Goal: Complete application form: Complete application form

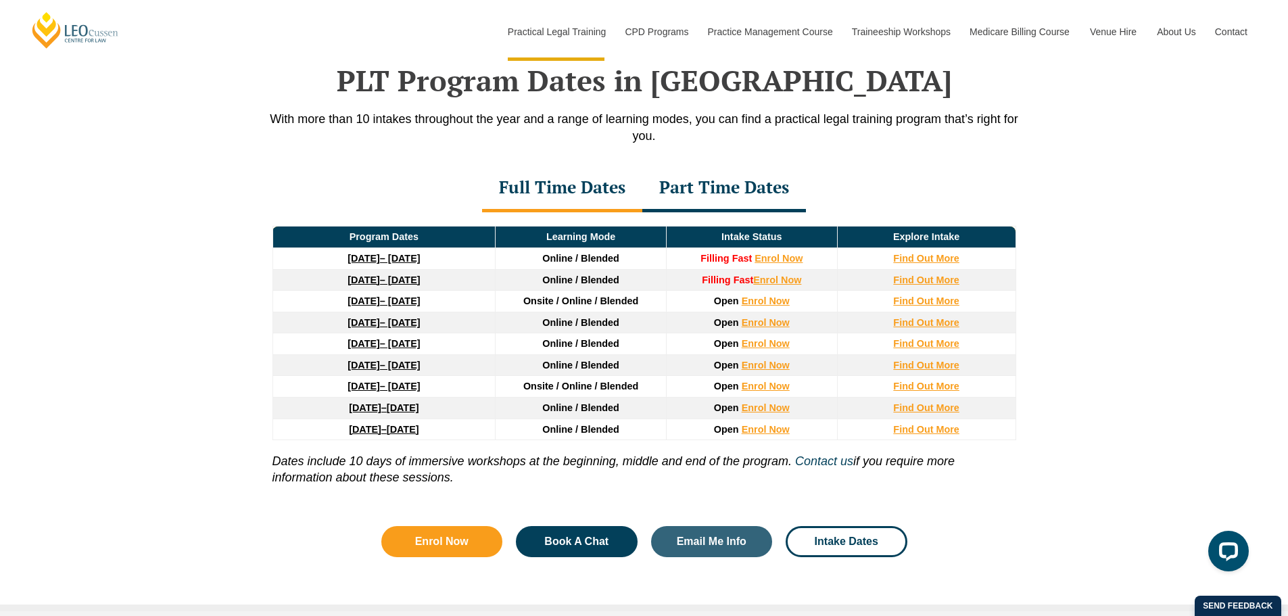
click at [669, 179] on div "Part Time Dates" at bounding box center [725, 188] width 164 height 47
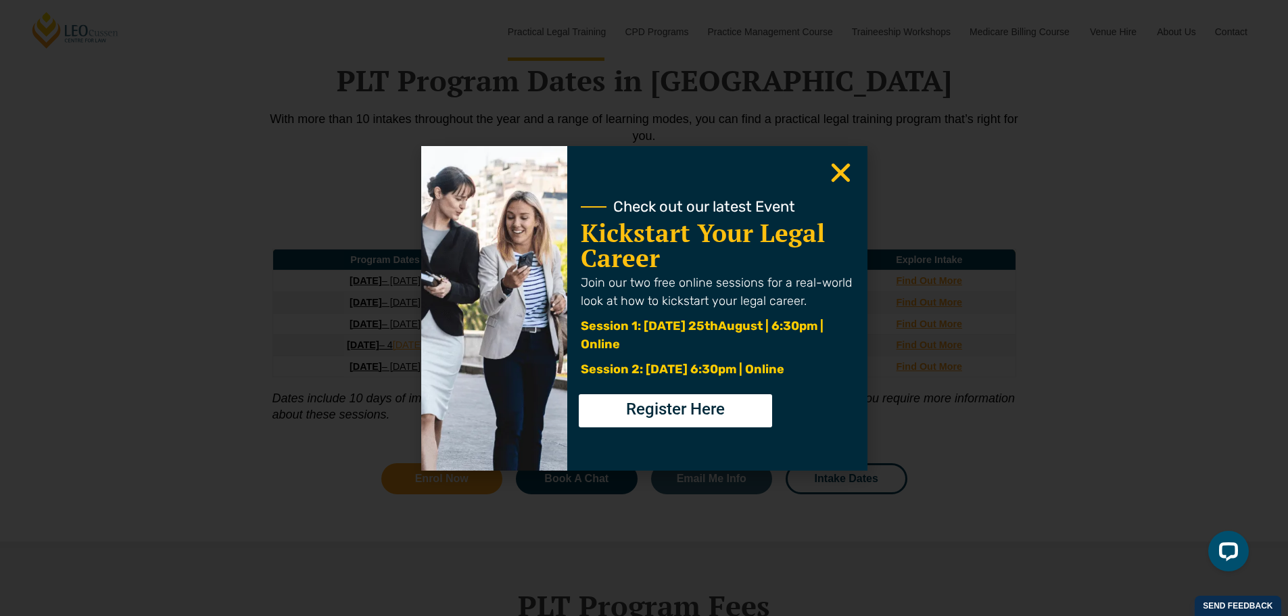
click at [846, 168] on use "Close" at bounding box center [840, 172] width 19 height 19
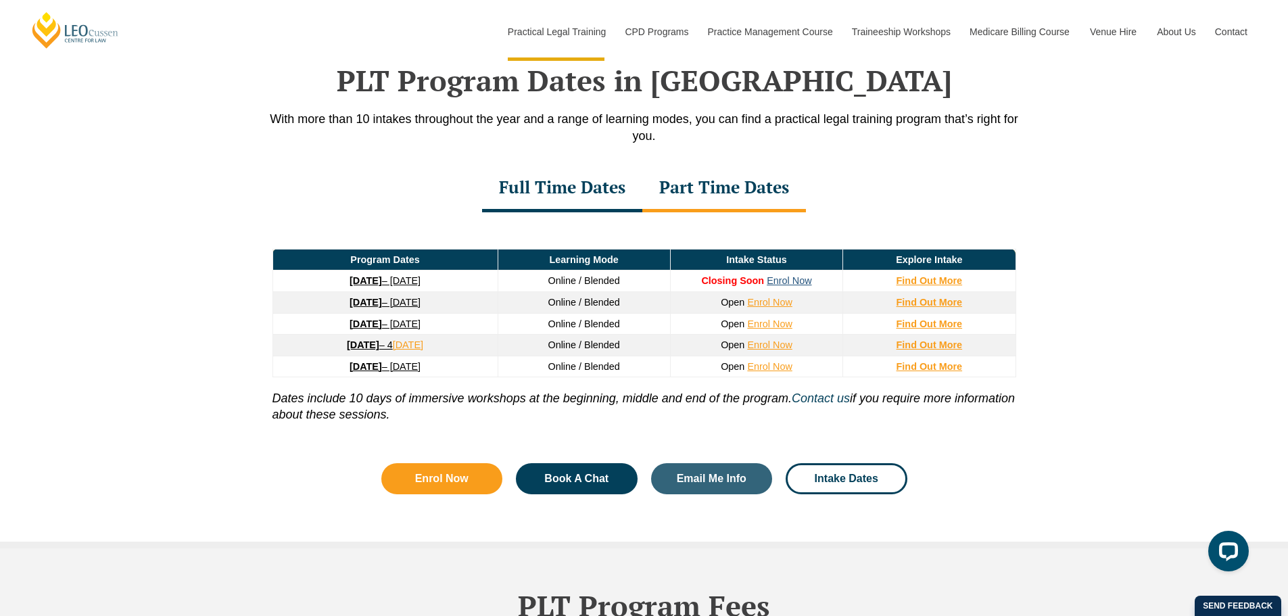
click at [789, 285] on link "Enrol Now" at bounding box center [789, 280] width 45 height 11
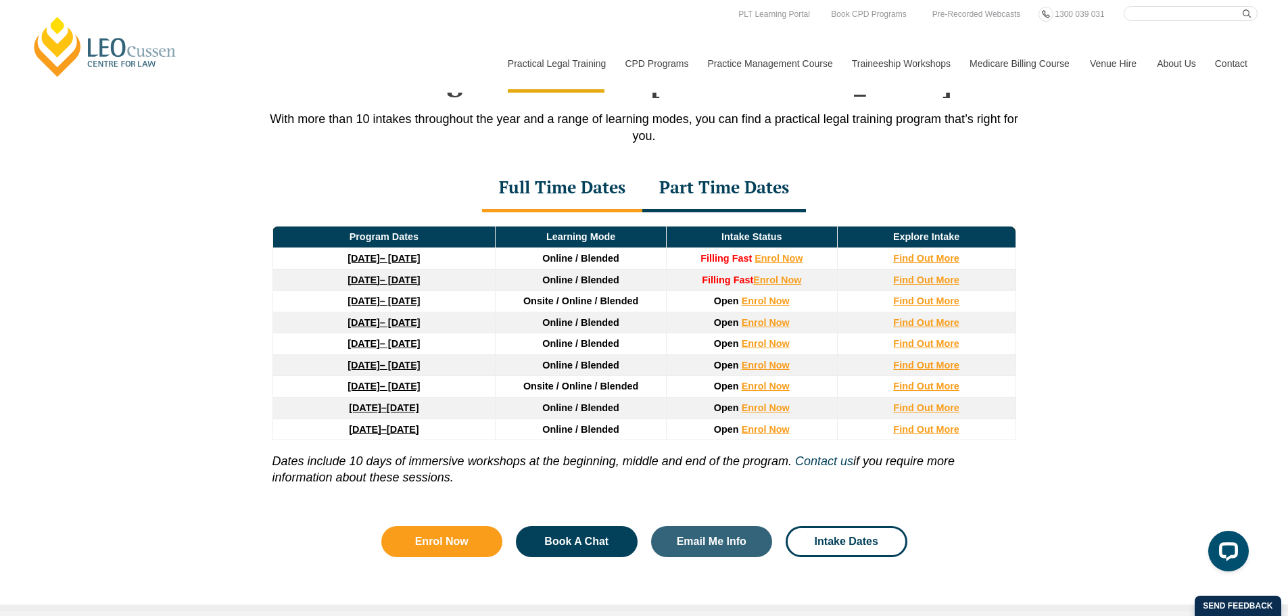
click at [722, 191] on div "Part Time Dates" at bounding box center [725, 188] width 164 height 47
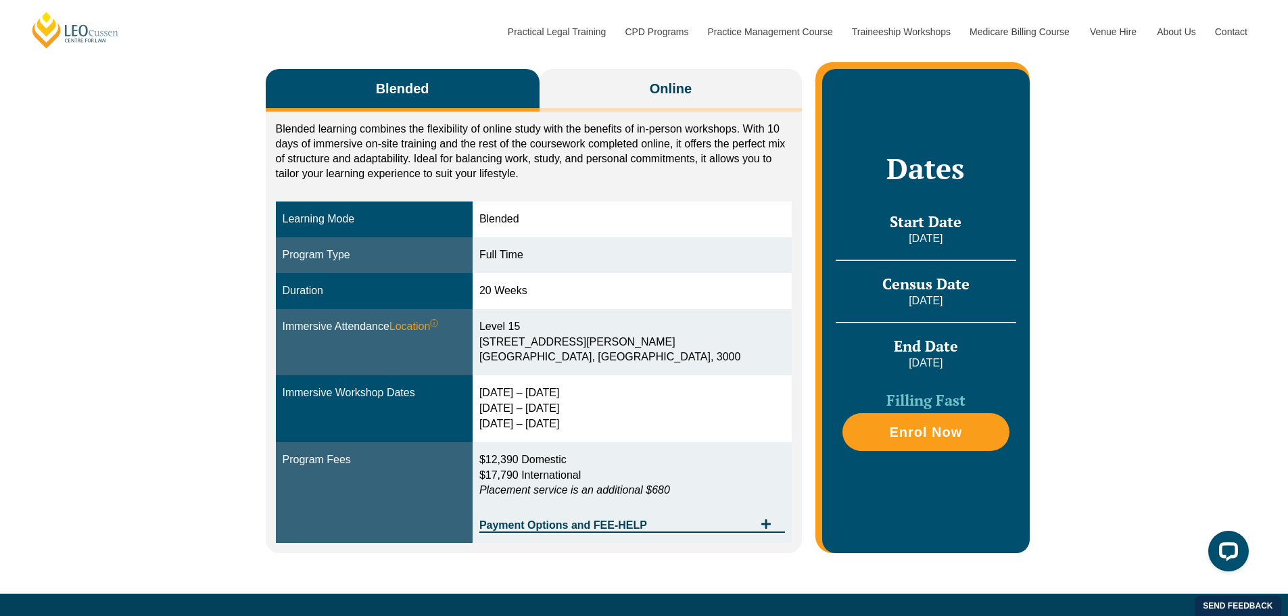
scroll to position [203, 0]
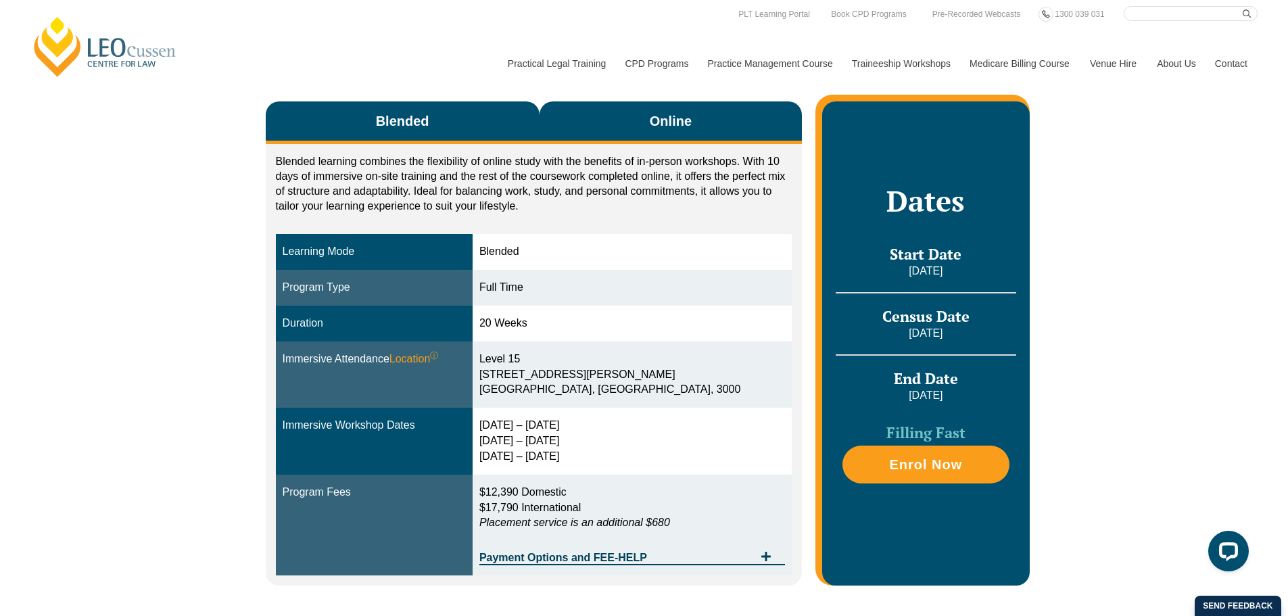
click at [641, 117] on button "Online" at bounding box center [671, 122] width 263 height 43
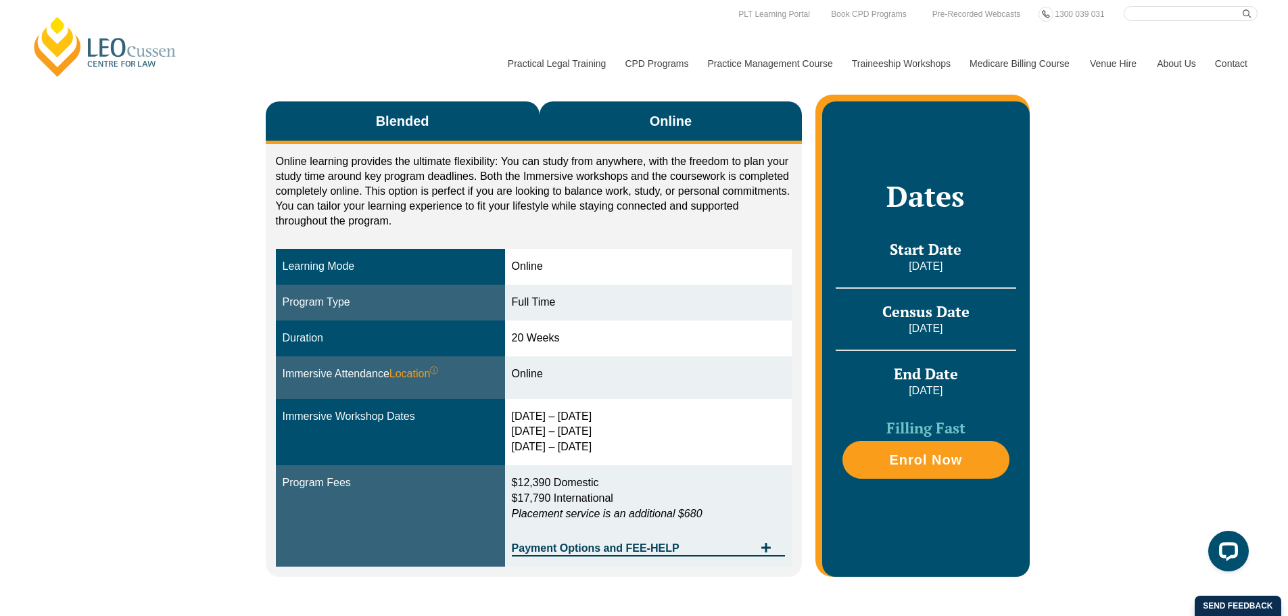
click at [489, 124] on button "Blended" at bounding box center [403, 122] width 274 height 43
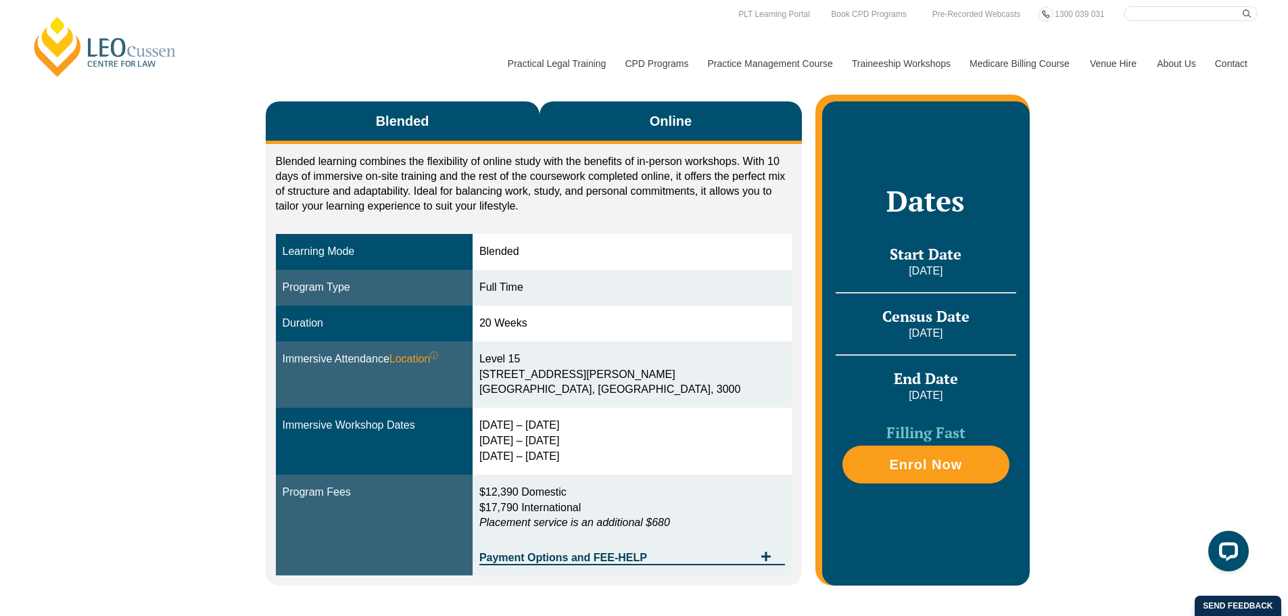
click at [647, 125] on button "Online" at bounding box center [671, 122] width 263 height 43
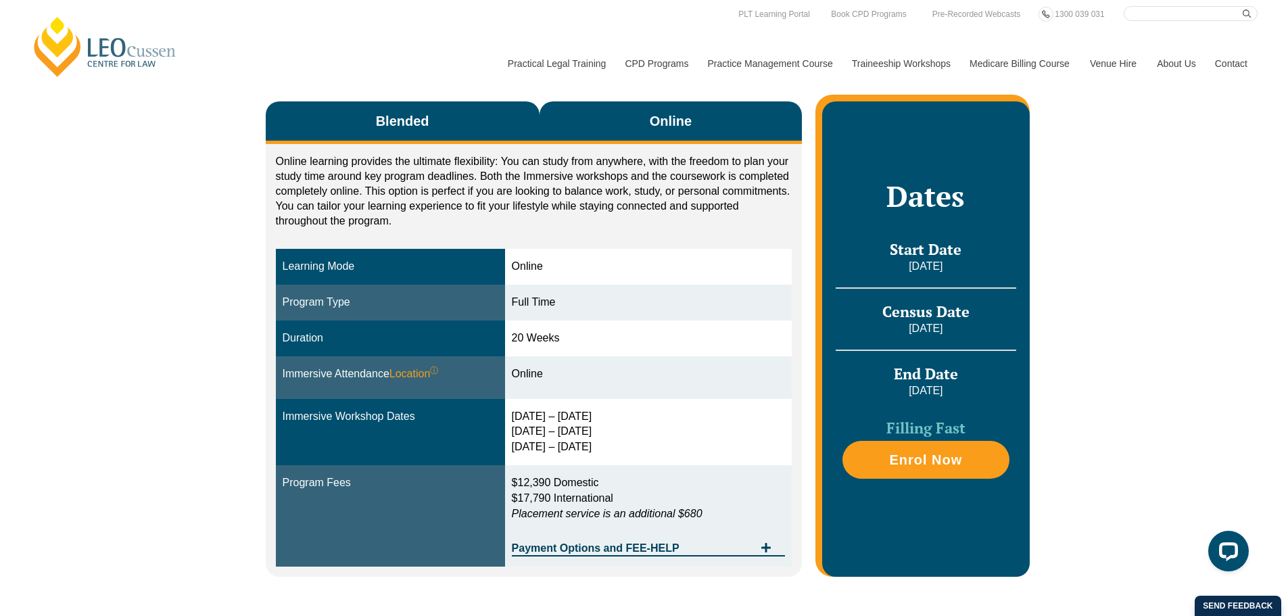
click at [459, 126] on button "Blended" at bounding box center [403, 122] width 274 height 43
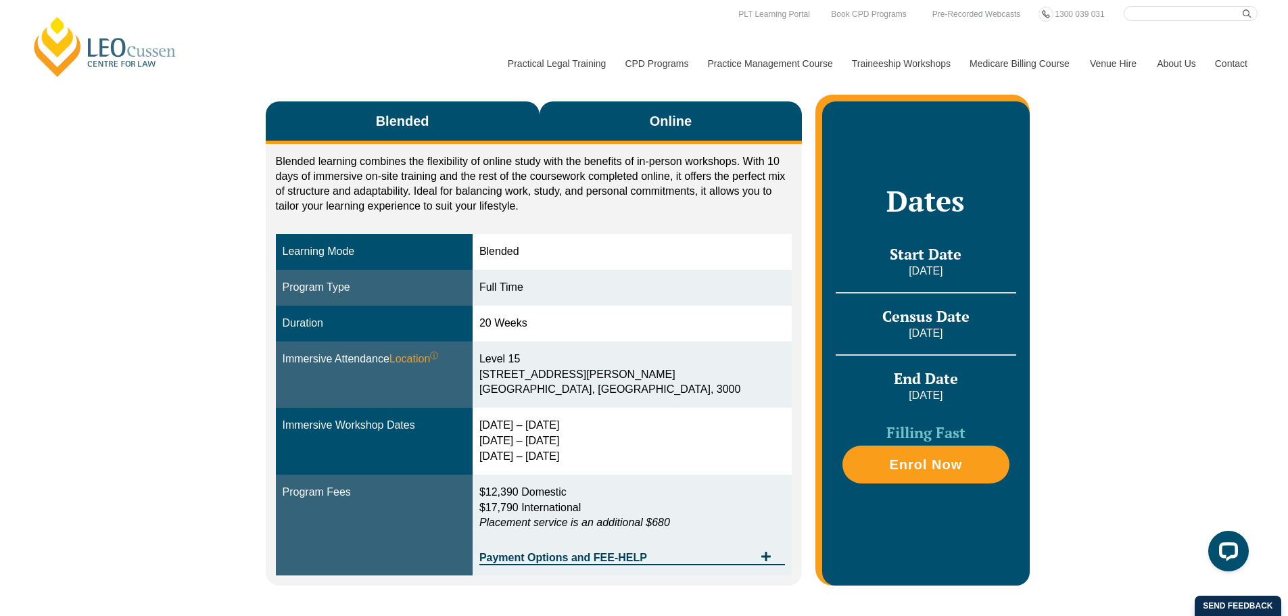
click at [644, 133] on button "Online" at bounding box center [671, 122] width 263 height 43
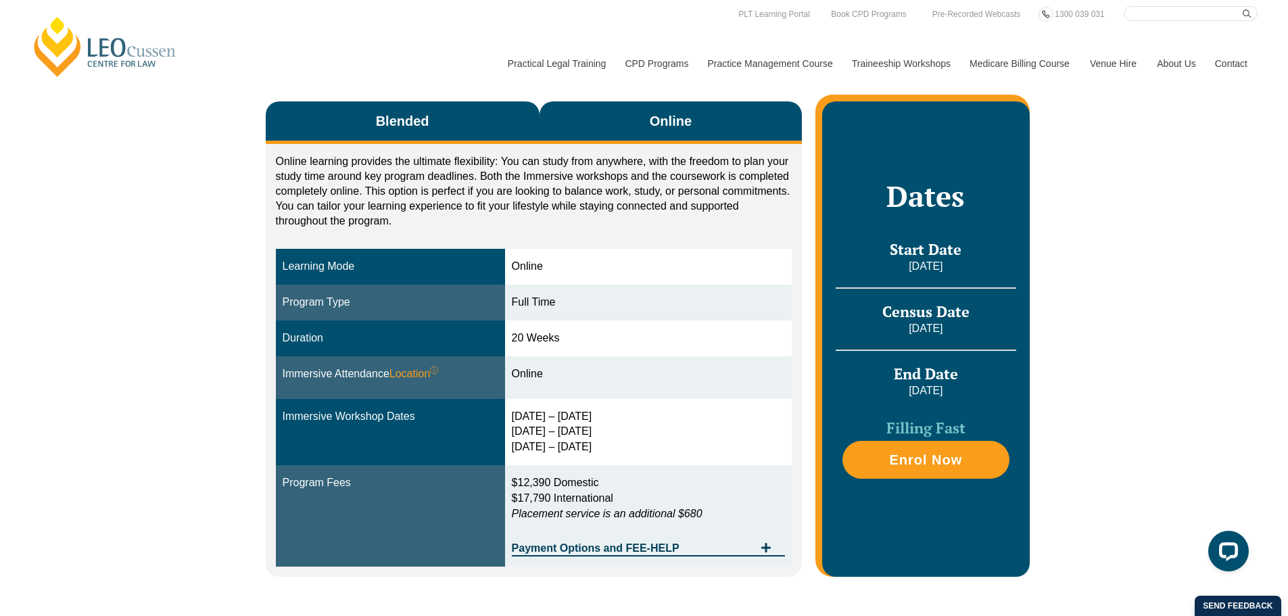
click at [480, 126] on button "Blended" at bounding box center [403, 122] width 274 height 43
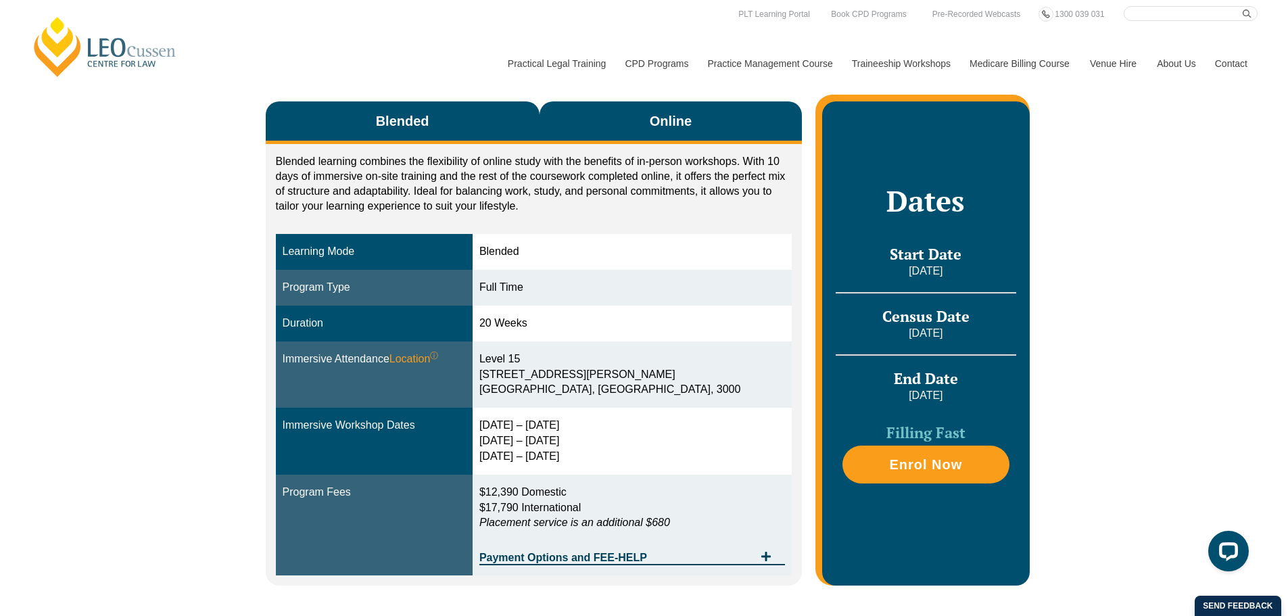
click at [664, 139] on button "Online" at bounding box center [671, 122] width 263 height 43
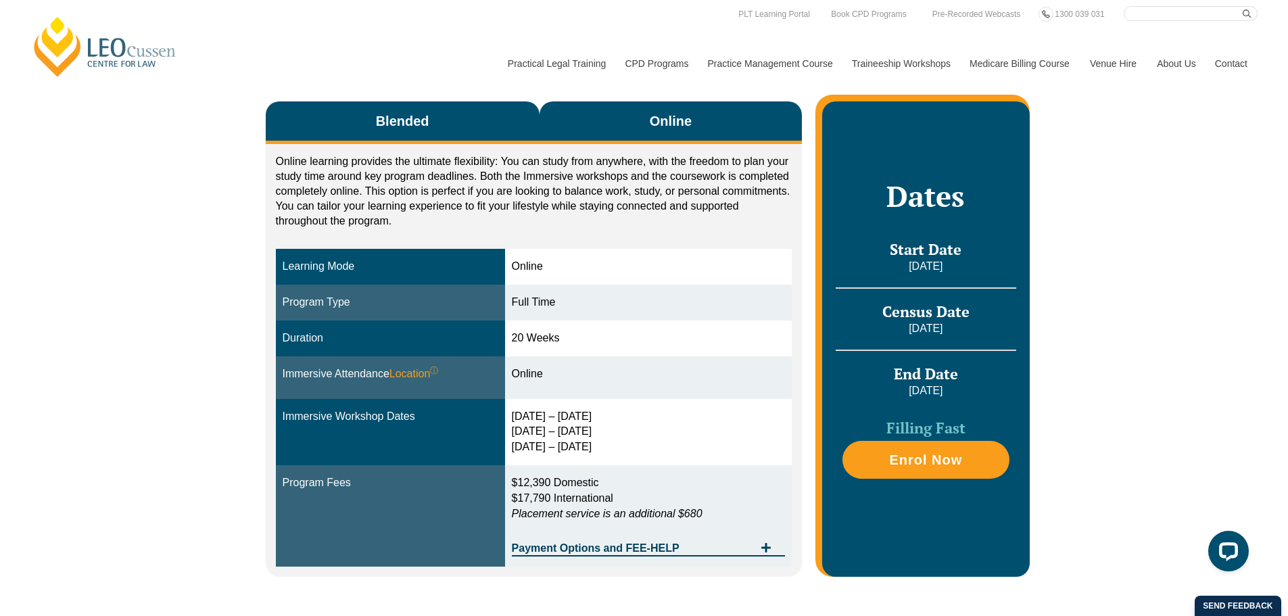
click at [451, 136] on button "Blended" at bounding box center [403, 122] width 274 height 43
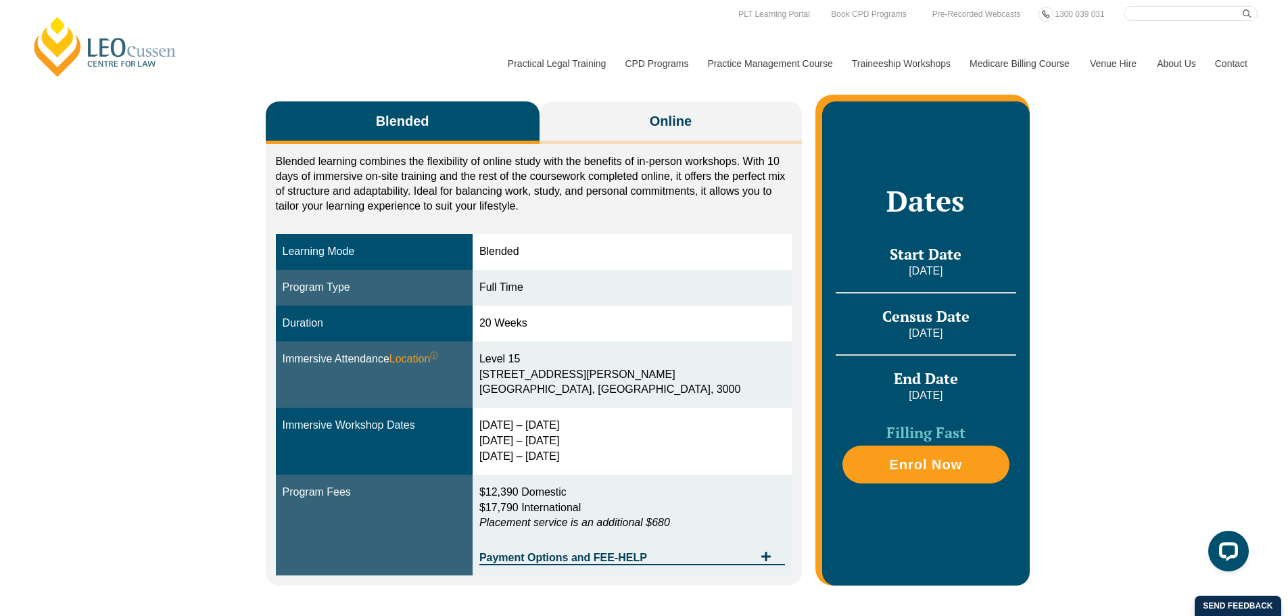
click at [618, 147] on div "Blended learning combines the flexibility of online study with the benefits of …" at bounding box center [534, 365] width 537 height 442
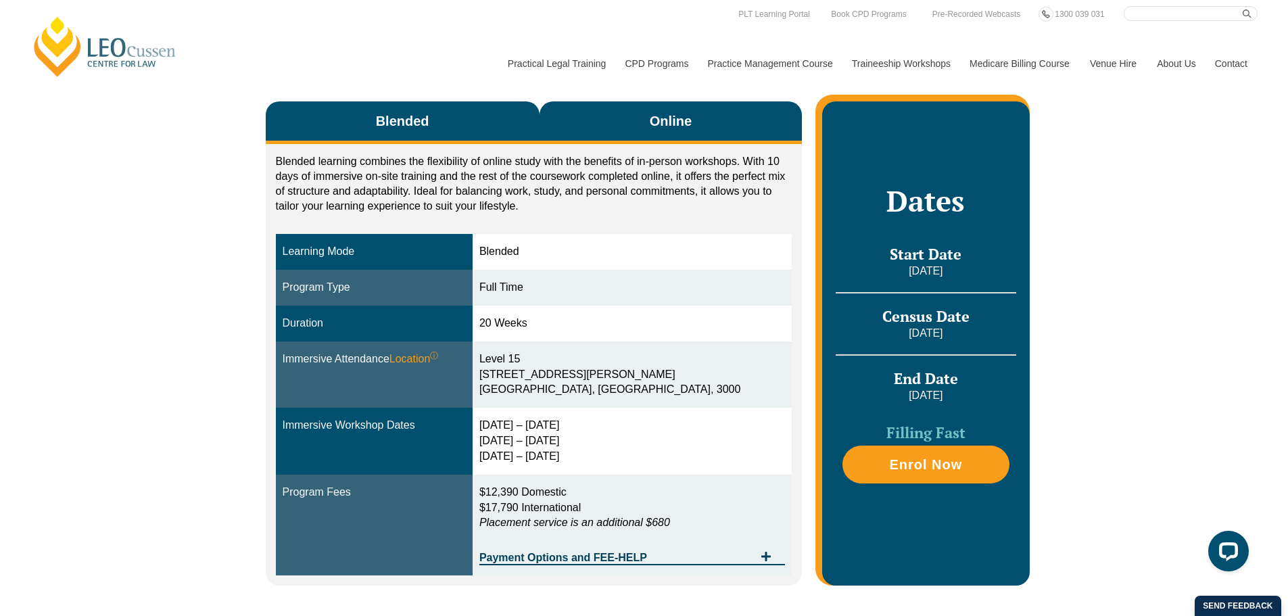
click at [630, 133] on button "Online" at bounding box center [671, 122] width 263 height 43
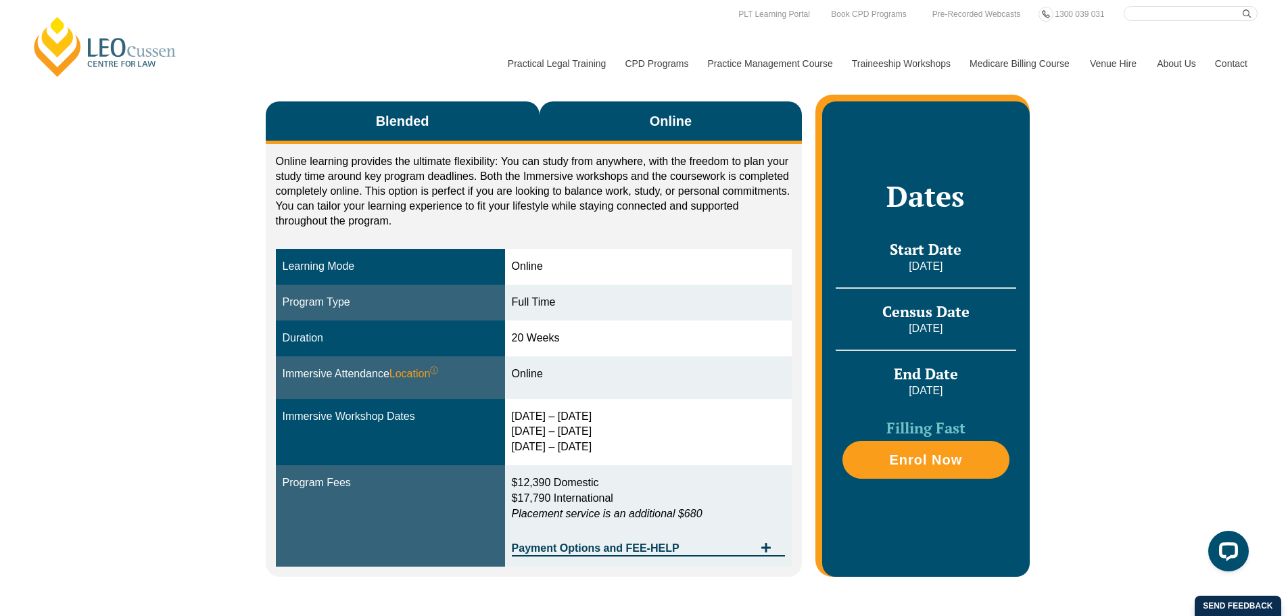
click at [463, 122] on button "Blended" at bounding box center [403, 122] width 274 height 43
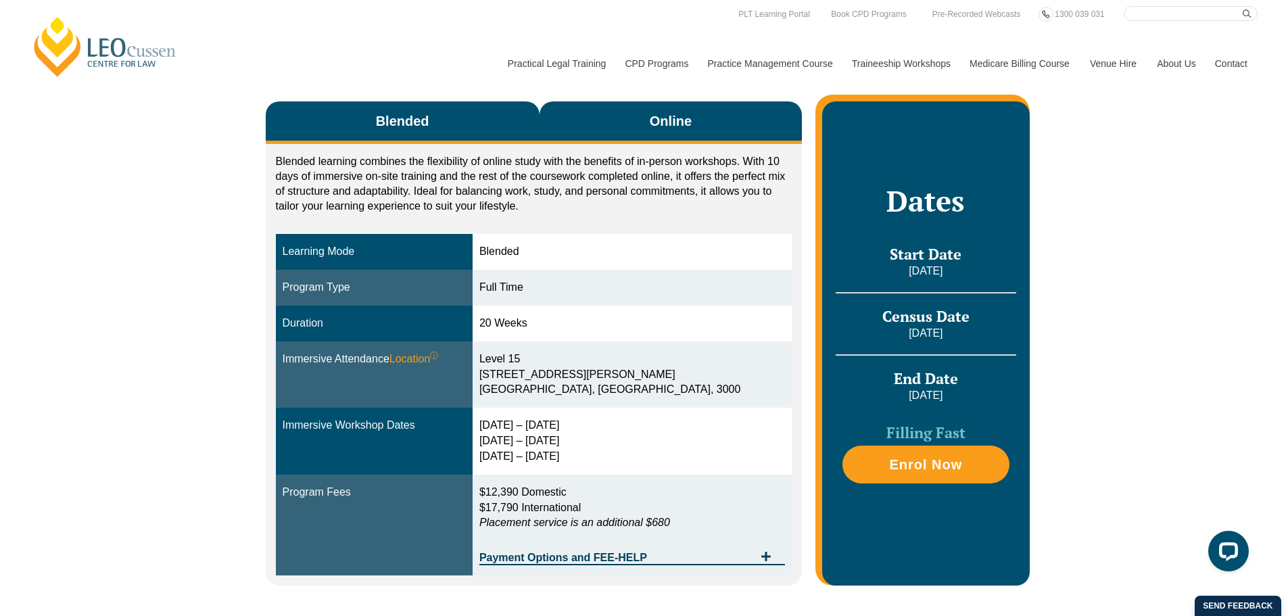
click at [622, 128] on button "Online" at bounding box center [671, 122] width 263 height 43
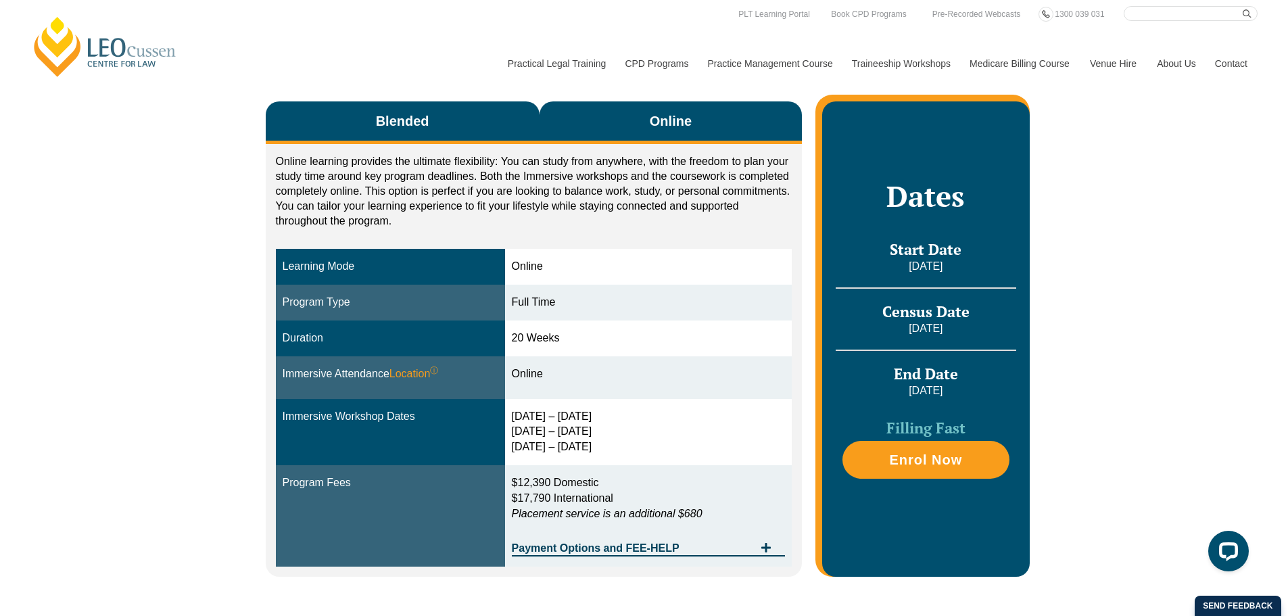
click at [454, 109] on button "Blended" at bounding box center [403, 122] width 274 height 43
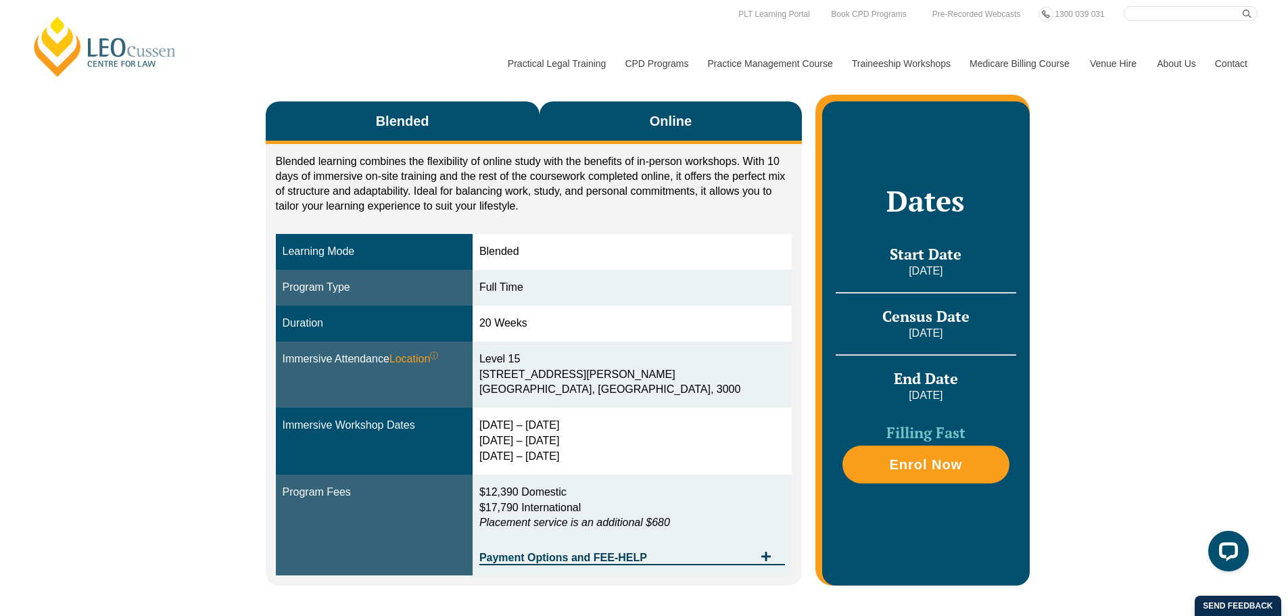
click at [630, 110] on button "Online" at bounding box center [671, 122] width 263 height 43
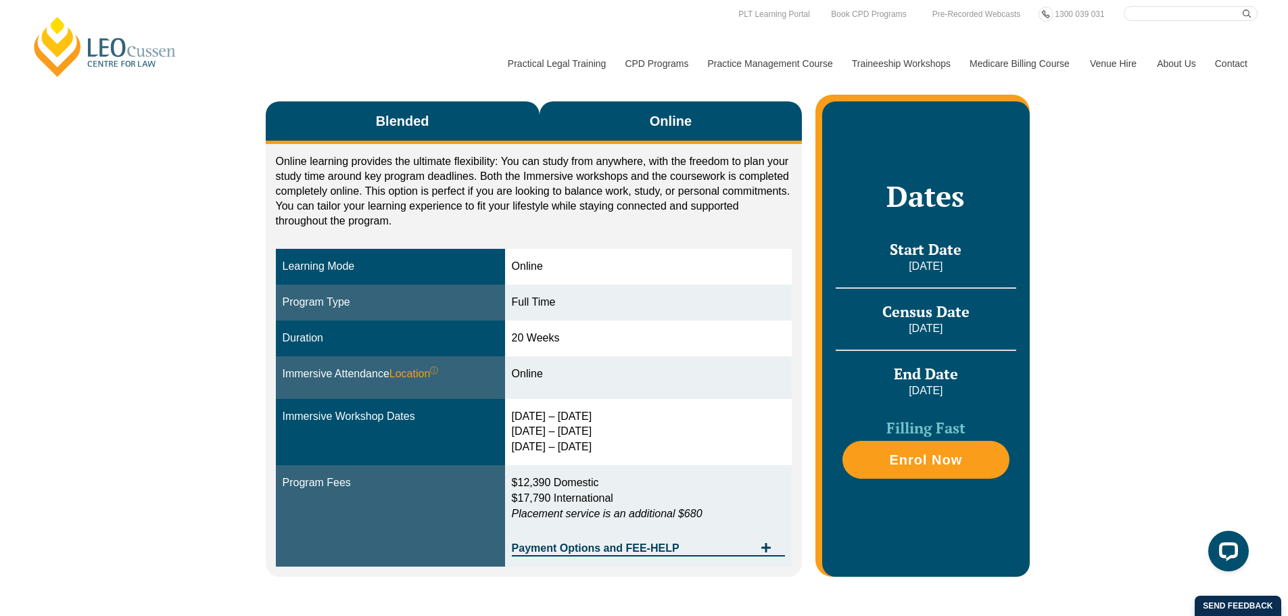
click at [448, 120] on button "Blended" at bounding box center [403, 122] width 274 height 43
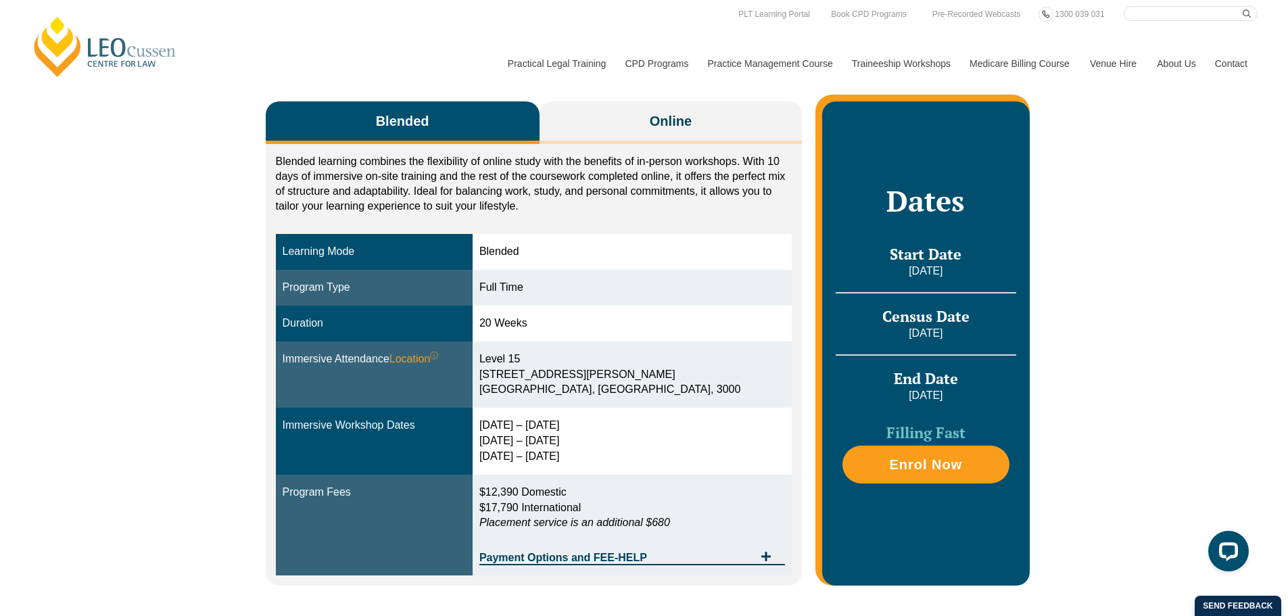
drag, startPoint x: 885, startPoint y: 396, endPoint x: 983, endPoint y: 396, distance: 98.7
click at [983, 396] on p "20 February 2026" at bounding box center [926, 395] width 180 height 15
click at [977, 392] on p "20 February 2026" at bounding box center [926, 395] width 180 height 15
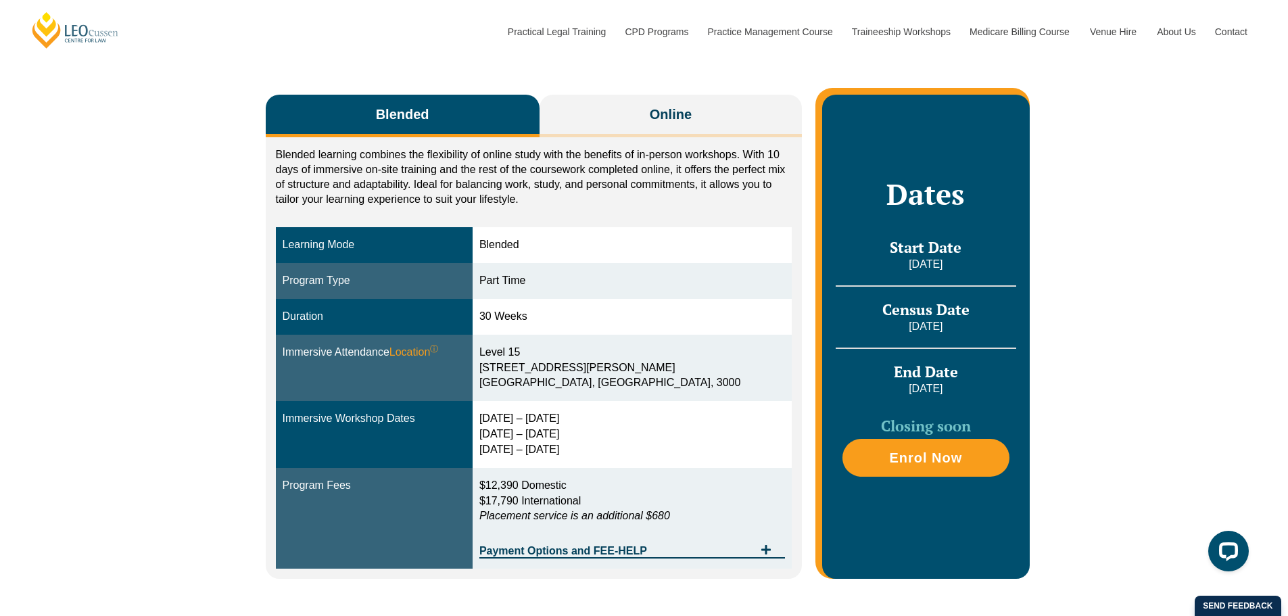
scroll to position [203, 0]
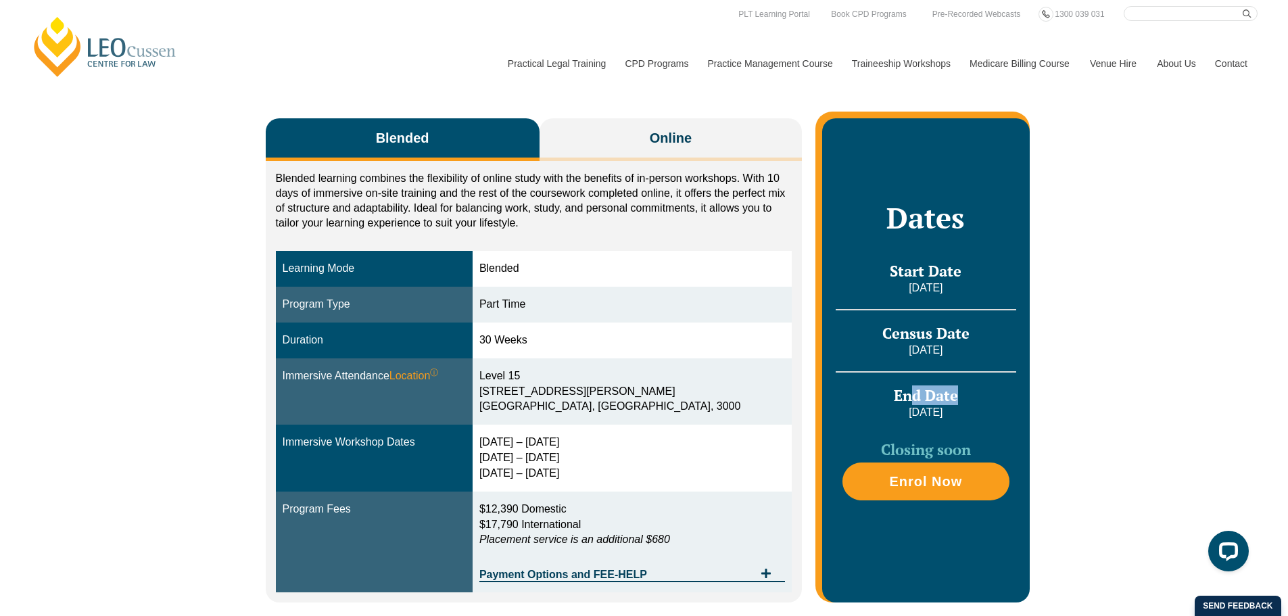
drag, startPoint x: 900, startPoint y: 381, endPoint x: 953, endPoint y: 383, distance: 53.5
click at [953, 386] on span "End Date" at bounding box center [926, 396] width 64 height 20
click at [958, 386] on span "End Date" at bounding box center [926, 396] width 64 height 20
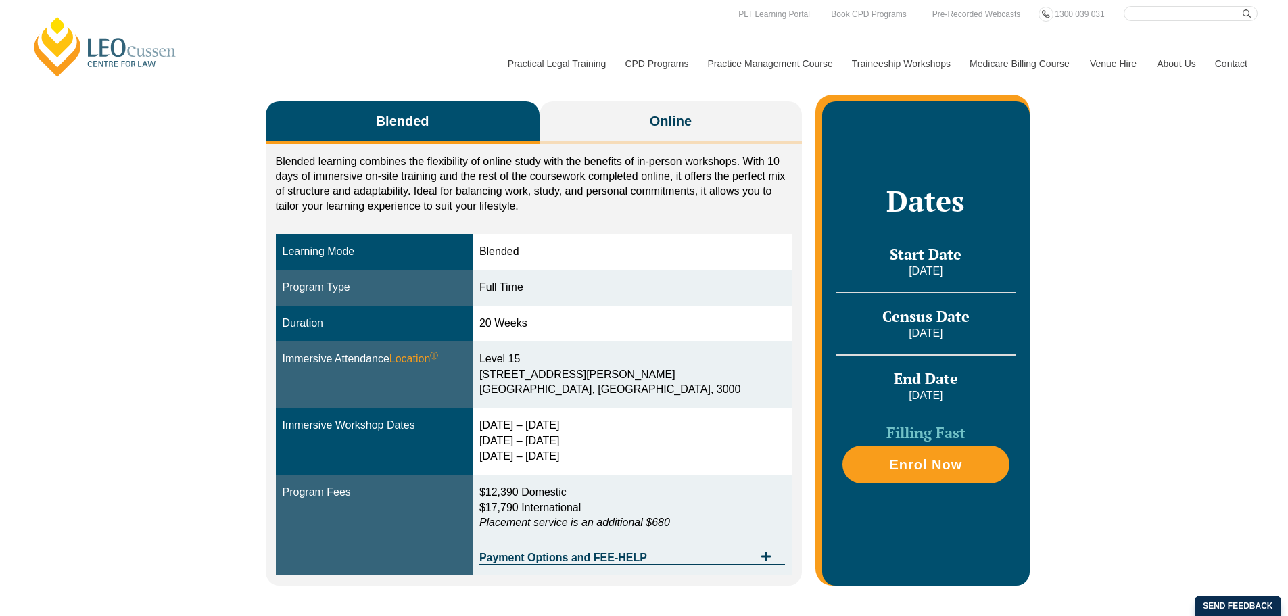
click at [413, 116] on span "Blended" at bounding box center [402, 121] width 53 height 19
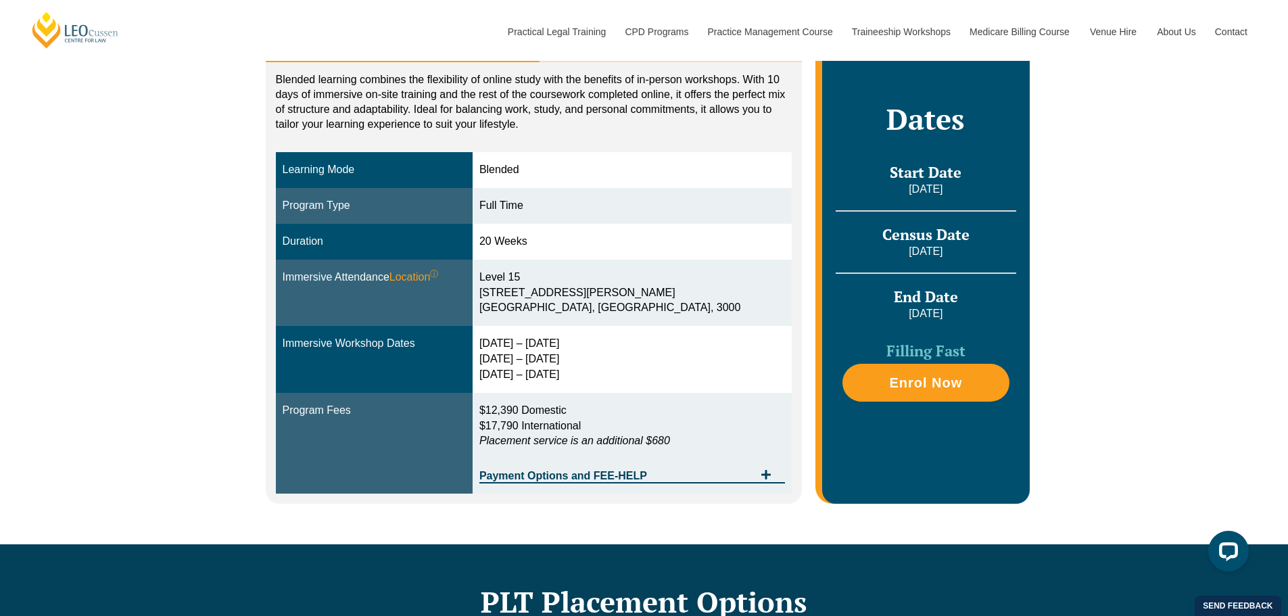
scroll to position [203, 0]
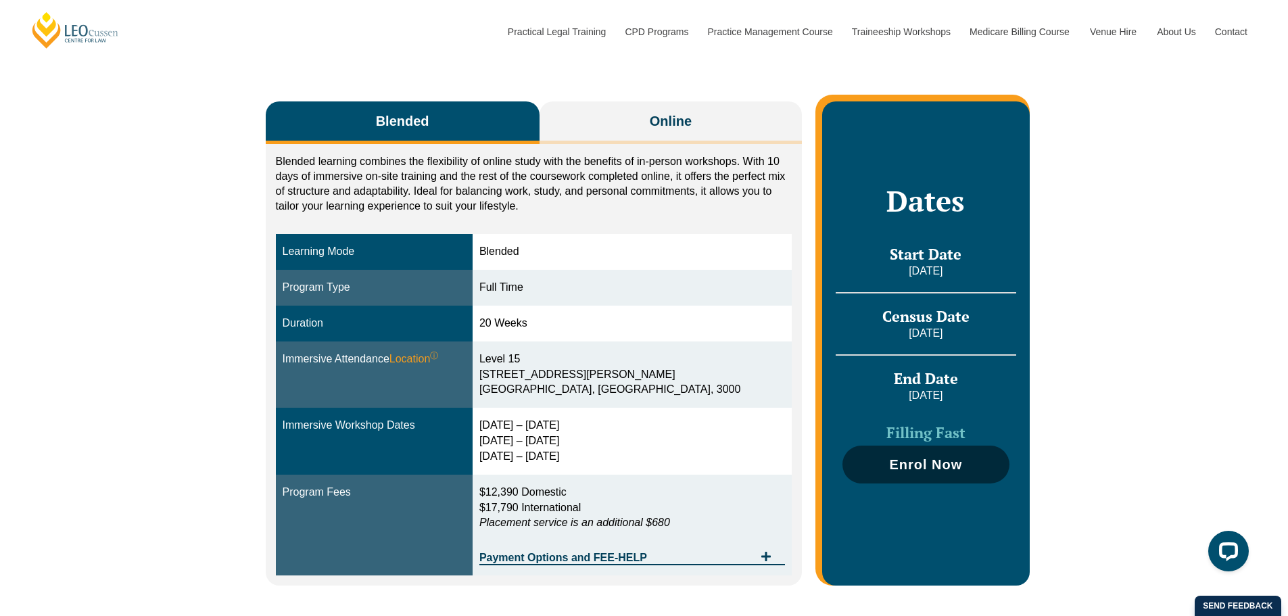
click at [925, 458] on span "Enrol Now" at bounding box center [925, 465] width 73 height 14
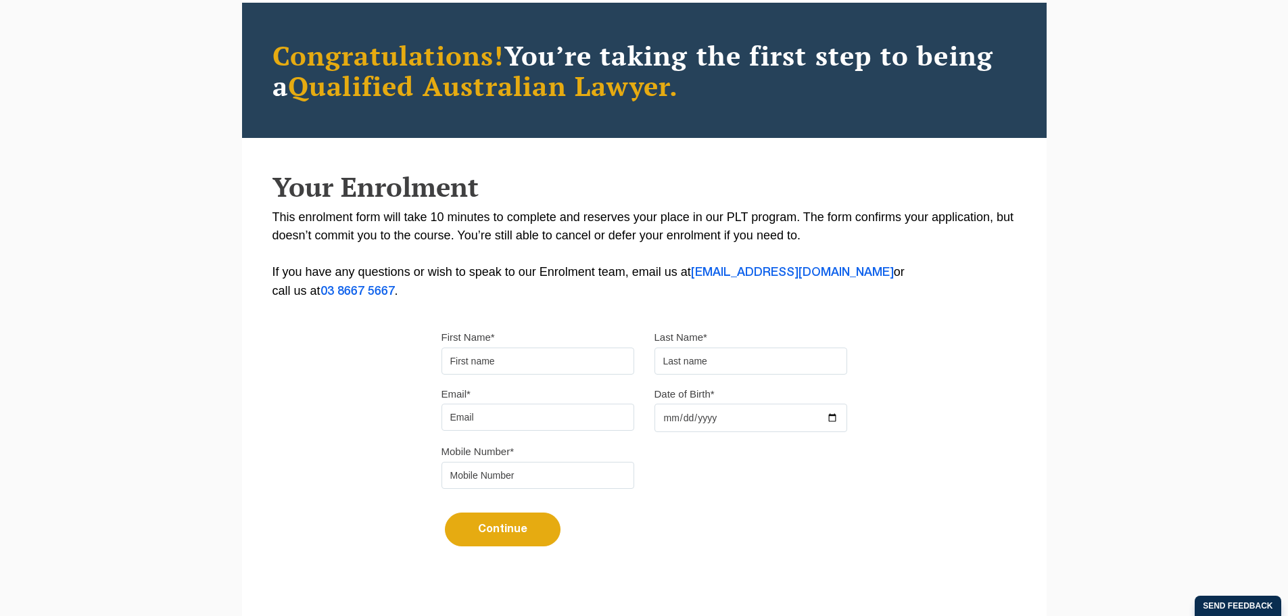
click at [540, 370] on input "First Name*" at bounding box center [538, 361] width 193 height 27
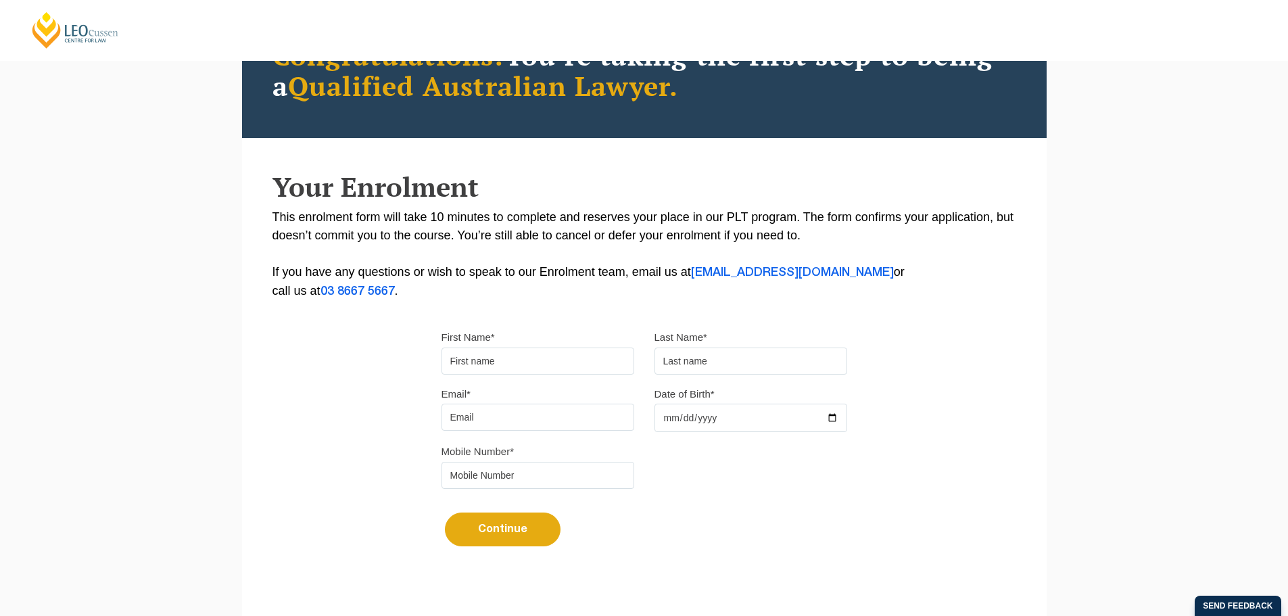
type input "[PERSON_NAME]"
click at [516, 413] on input "Email*" at bounding box center [538, 417] width 193 height 27
type input "[EMAIL_ADDRESS][DOMAIN_NAME]"
click at [666, 423] on input "Date of Birth*" at bounding box center [751, 418] width 193 height 28
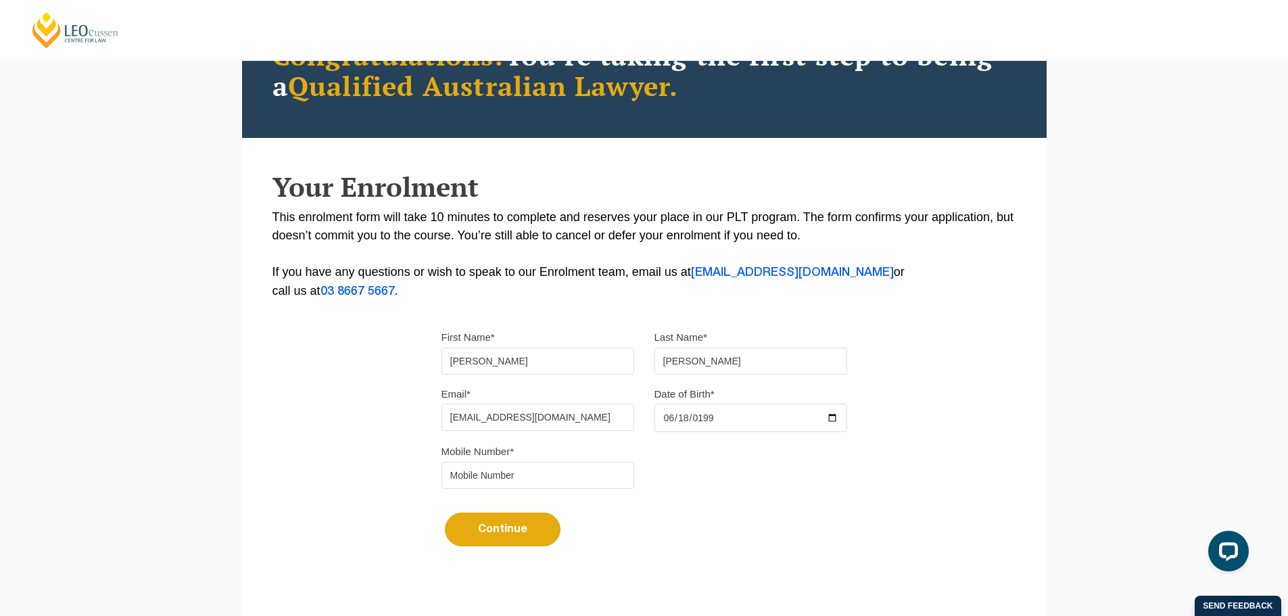
type input "[DATE]"
click at [507, 487] on input "tel" at bounding box center [538, 475] width 193 height 27
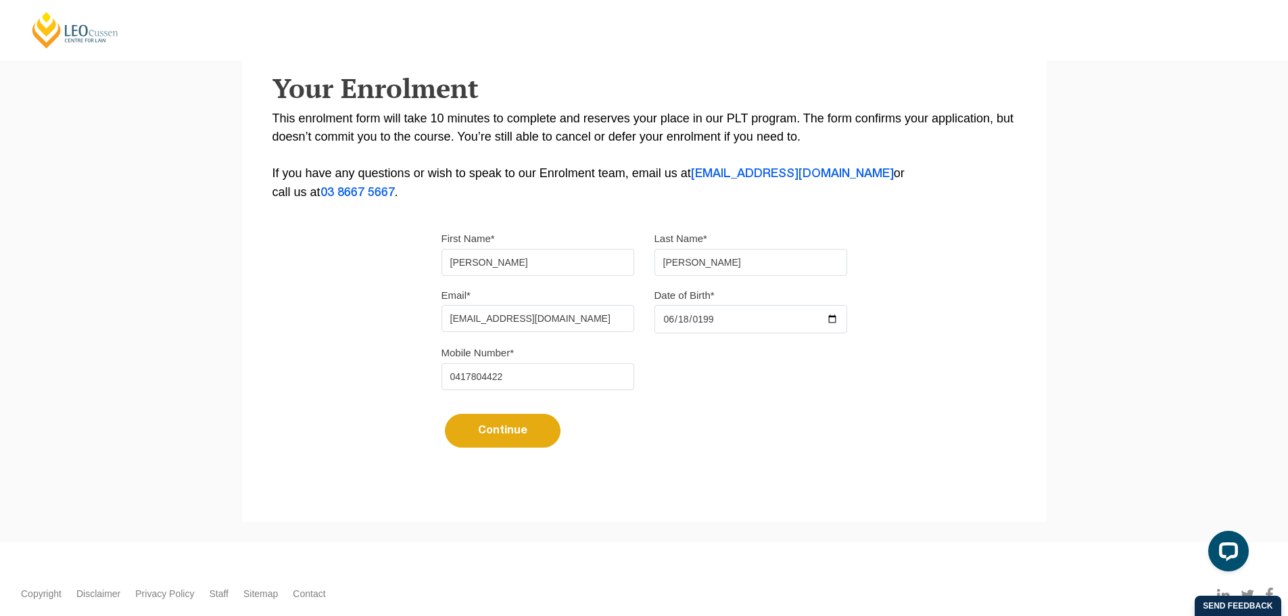
scroll to position [160, 0]
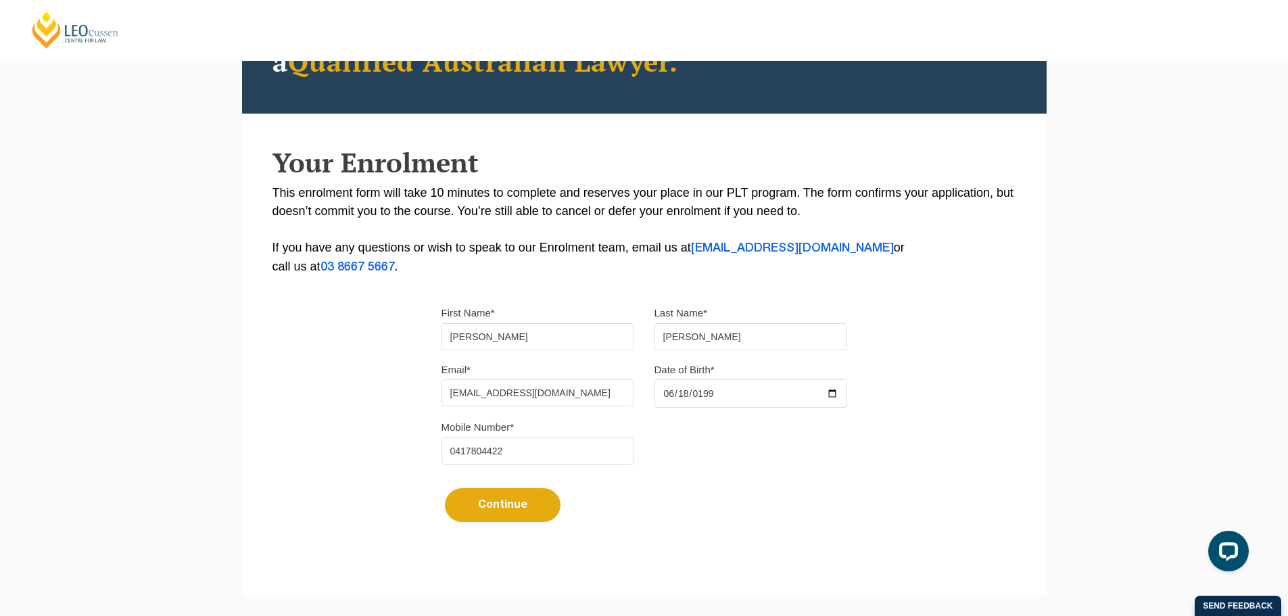
type input "0417804422"
click at [479, 514] on button "Continue" at bounding box center [503, 505] width 116 height 34
select select
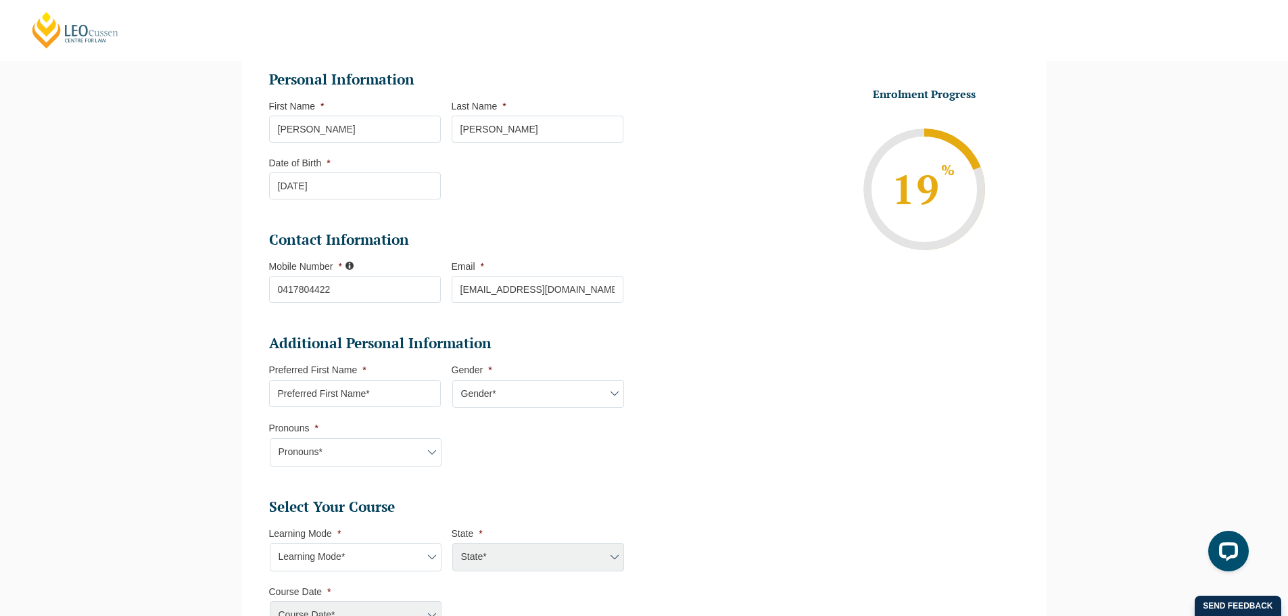
scroll to position [185, 0]
click at [291, 398] on input "Preferred First Name *" at bounding box center [355, 392] width 172 height 27
type input "[PERSON_NAME]"
select select "VIC"
select select
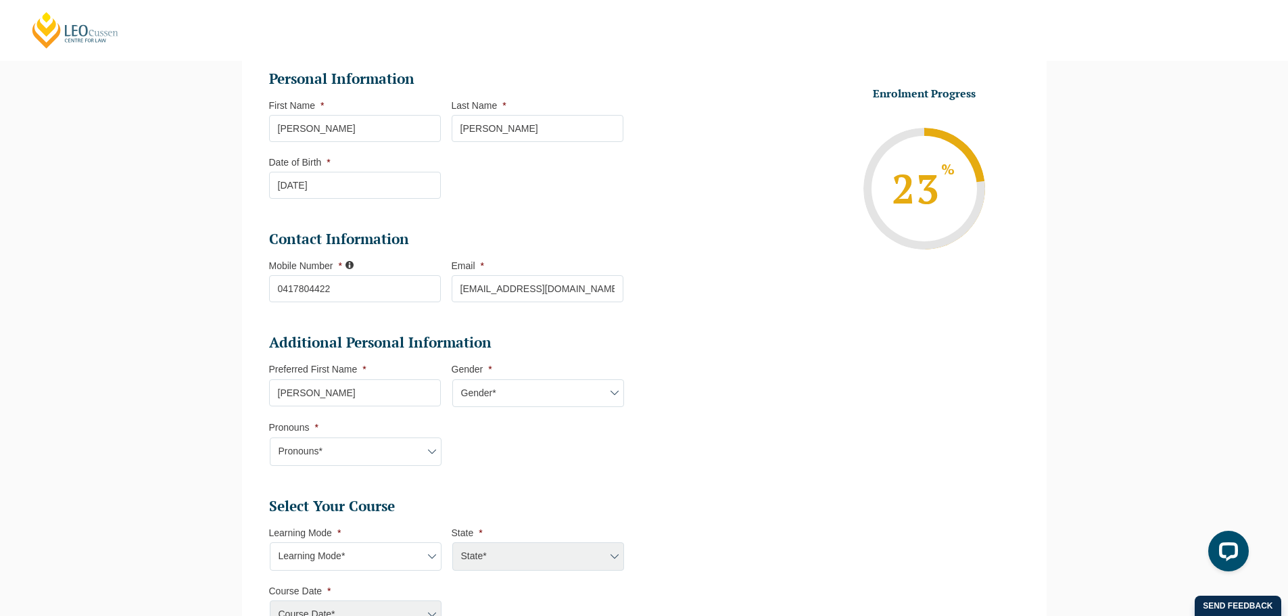
click at [485, 398] on select "Gender* [DEMOGRAPHIC_DATA] [DEMOGRAPHIC_DATA] [DEMOGRAPHIC_DATA] [DEMOGRAPHIC_D…" at bounding box center [538, 393] width 172 height 28
select select "[DEMOGRAPHIC_DATA]"
click at [452, 379] on select "Gender* [DEMOGRAPHIC_DATA] [DEMOGRAPHIC_DATA] [DEMOGRAPHIC_DATA] [DEMOGRAPHIC_D…" at bounding box center [538, 393] width 172 height 28
click at [356, 447] on select "Pronouns* She/Her/Hers He/Him/His They/Them/Theirs Other Prefer not to disclose" at bounding box center [356, 452] width 172 height 28
select select "She/Her/Hers"
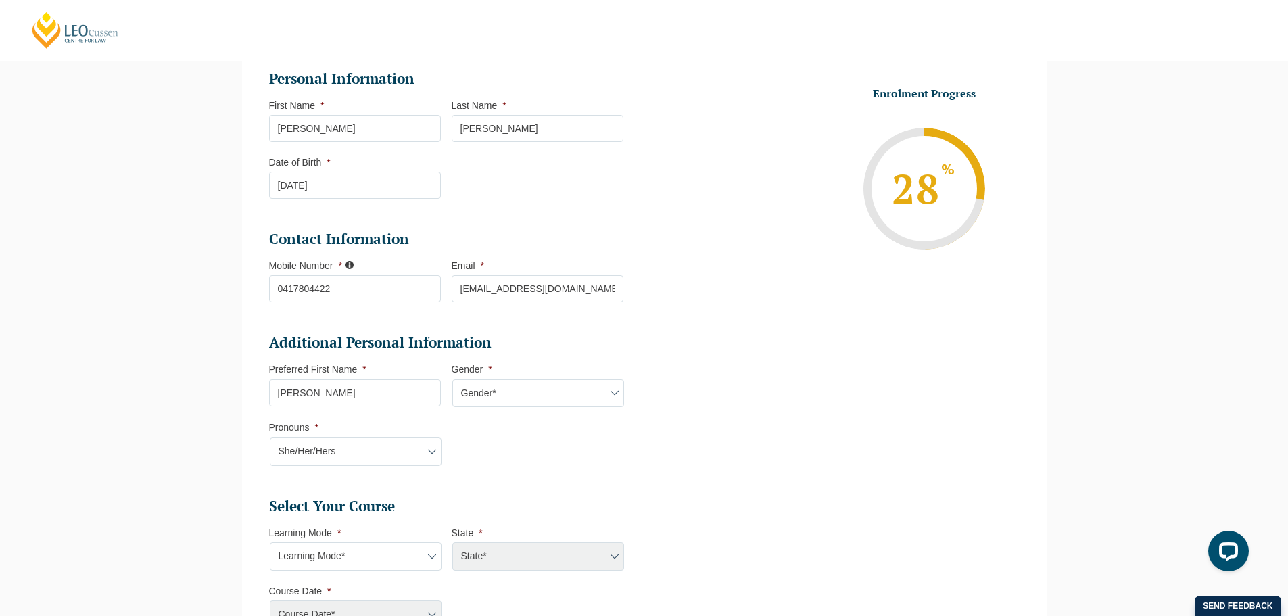
click at [270, 438] on select "Pronouns* She/Her/Hers He/Him/His They/Them/Theirs Other Prefer not to disclose" at bounding box center [356, 452] width 172 height 28
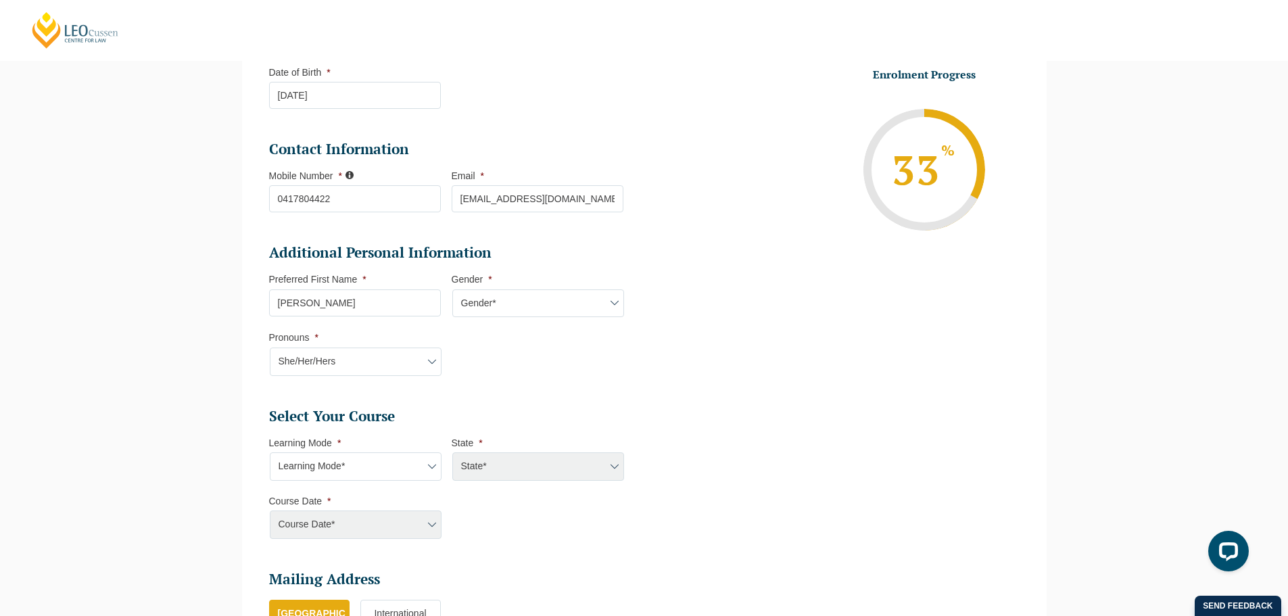
scroll to position [455, 0]
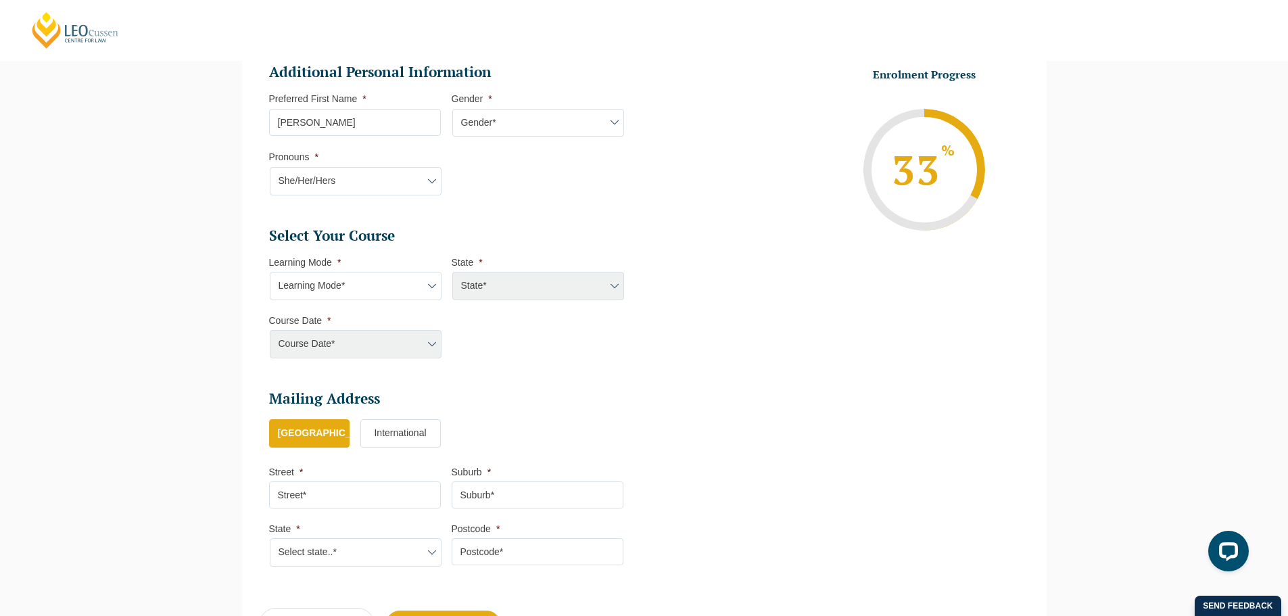
click at [352, 185] on select "Pronouns* She/Her/Hers He/Him/His They/Them/Theirs Other Prefer not to disclose" at bounding box center [356, 181] width 172 height 28
click at [344, 286] on select "Learning Mode* Online Full Time Learning Online Part Time Learning Blended Full…" at bounding box center [356, 286] width 172 height 28
select select "Blended Full Time Learning"
click at [270, 272] on select "Learning Mode* Online Full Time Learning Online Part Time Learning Blended Full…" at bounding box center [356, 286] width 172 height 28
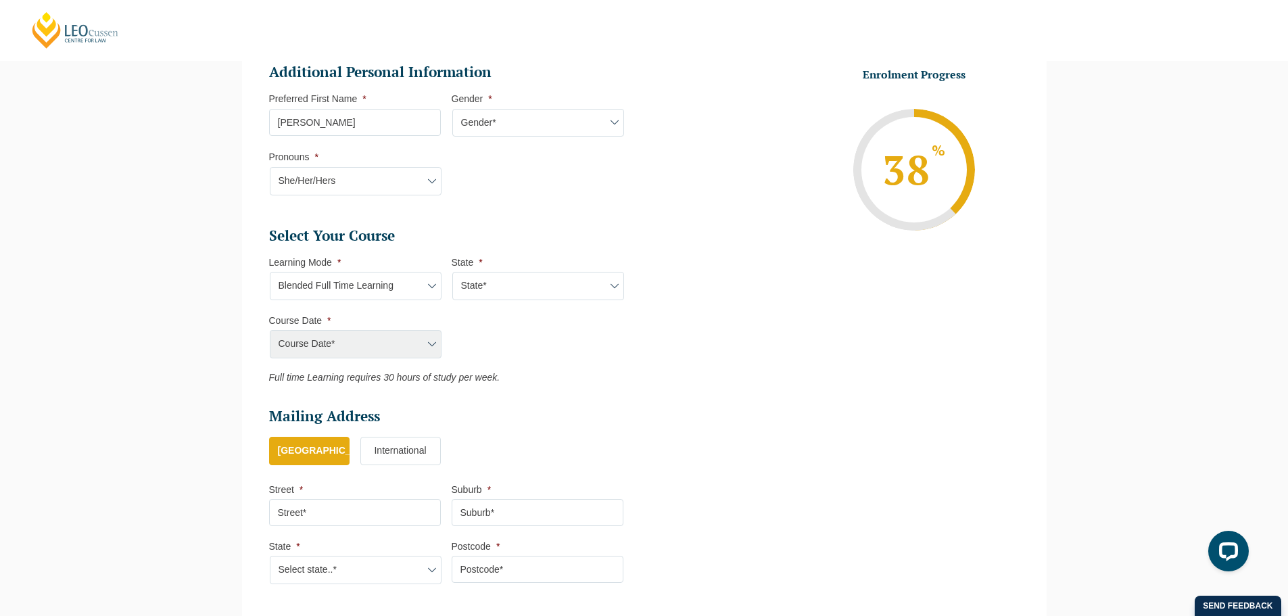
click at [525, 275] on select "State* ACT/[GEOGRAPHIC_DATA] [GEOGRAPHIC_DATA] SA [GEOGRAPHIC_DATA] [GEOGRAPHIC…" at bounding box center [538, 286] width 172 height 28
select select "VIC"
click at [452, 272] on select "State* ACT/[GEOGRAPHIC_DATA] [GEOGRAPHIC_DATA] SA [GEOGRAPHIC_DATA] [GEOGRAPHIC…" at bounding box center [538, 286] width 172 height 28
click at [385, 348] on select "Course Date* [DATE] ([DATE] to [DATE]) [DATE] ([DATE] to [DATE]) [DATE] ([DATE]…" at bounding box center [356, 344] width 172 height 28
select select "[DATE] ([DATE] to [DATE])"
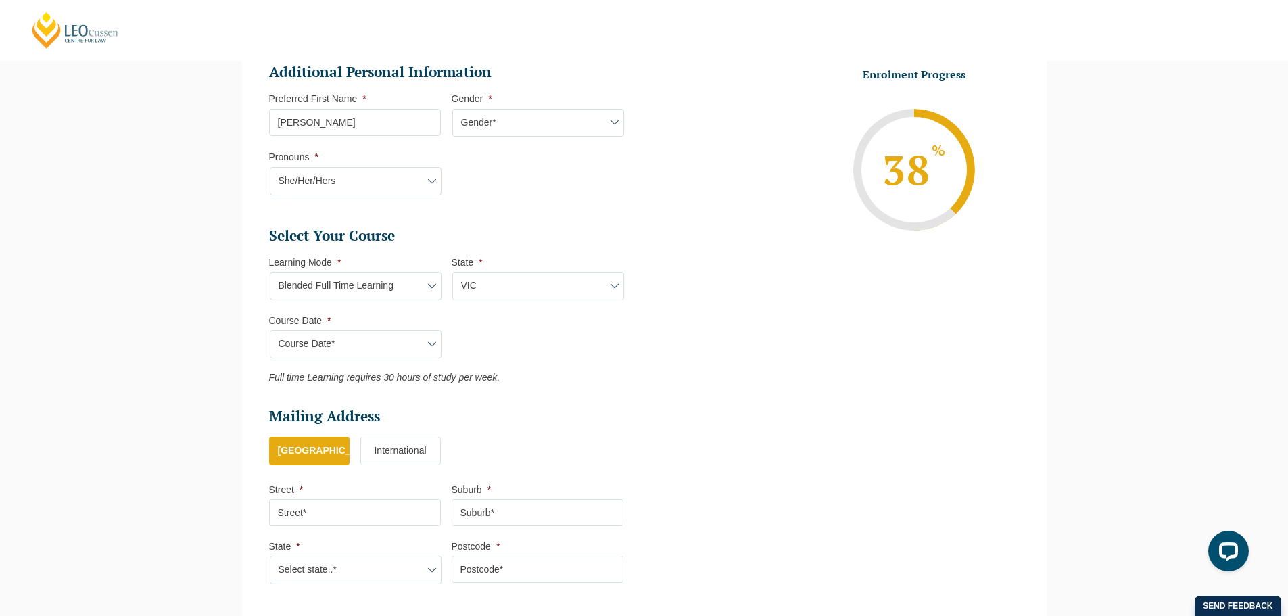
click at [270, 330] on select "Course Date* [DATE] ([DATE] to [DATE]) [DATE] ([DATE] to [DATE]) [DATE] ([DATE]…" at bounding box center [356, 344] width 172 height 28
type input "Intake [DATE] FT"
type input "Practical Legal Training ([GEOGRAPHIC_DATA])"
select select "VIC PLT (SEP) 2025 Full Time Blended"
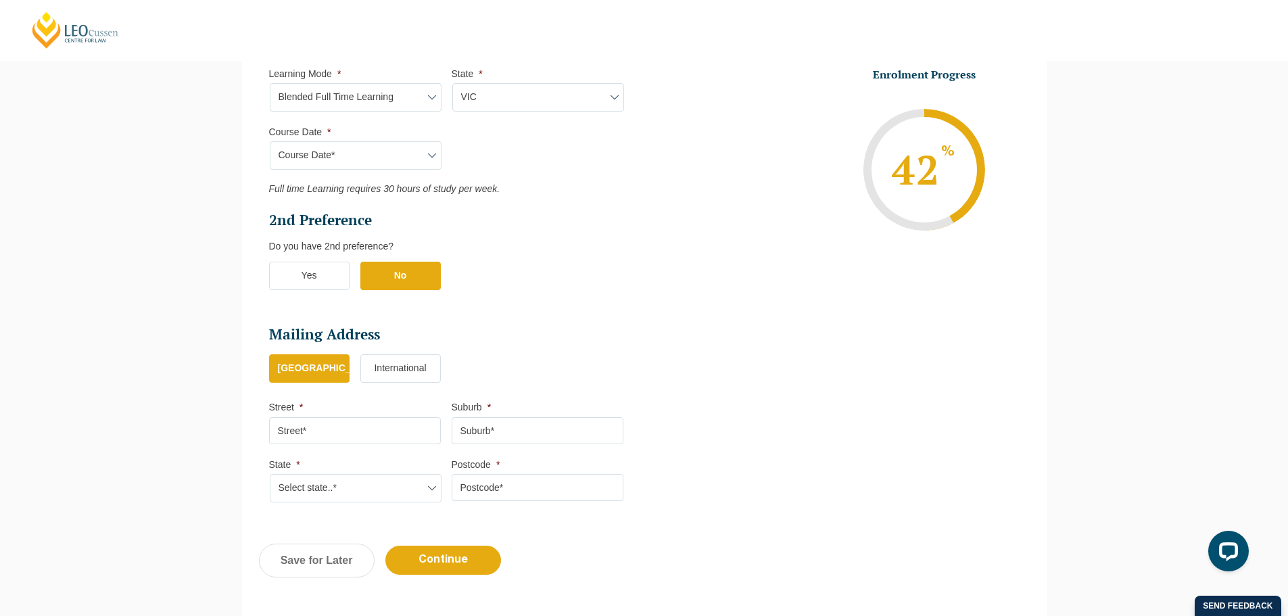
scroll to position [658, 0]
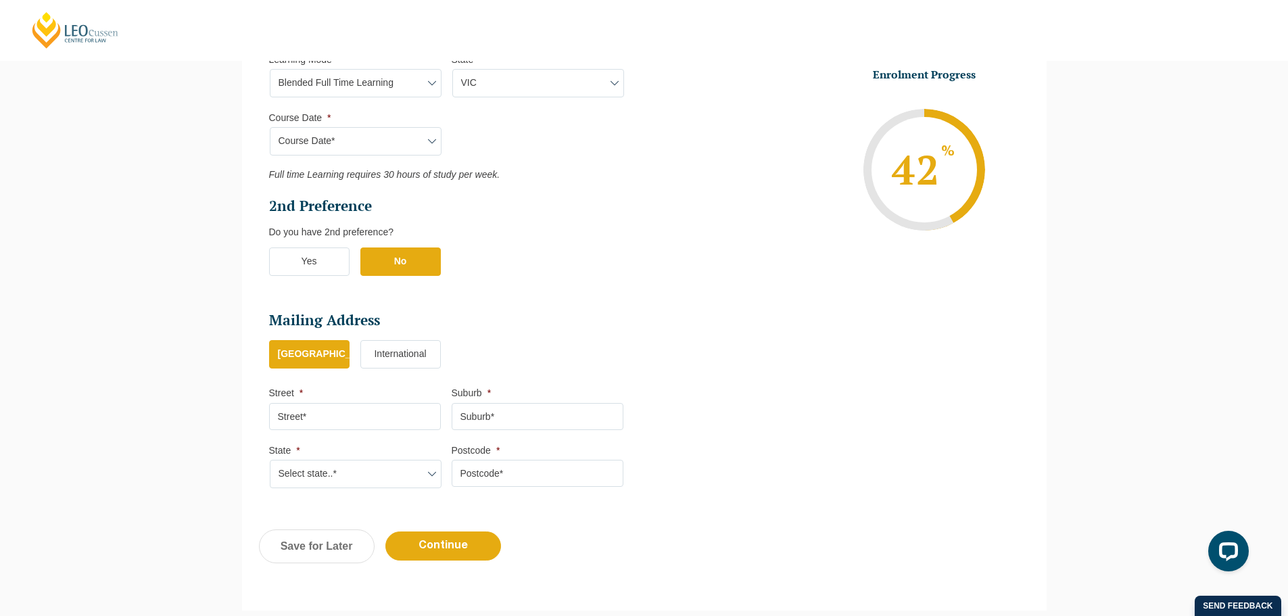
click at [316, 410] on input "Street *" at bounding box center [355, 416] width 172 height 27
type input "[STREET_ADDRESS][PERSON_NAME]"
type input "[GEOGRAPHIC_DATA]"
select select "VIC"
type input "3012"
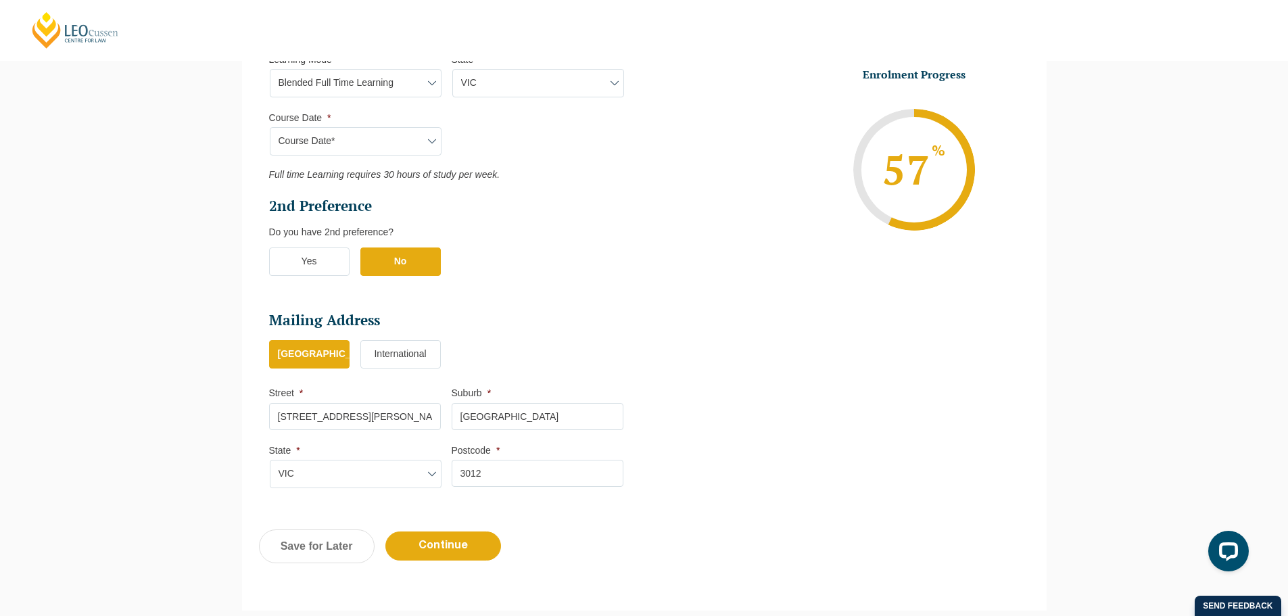
click at [279, 417] on input "[STREET_ADDRESS][PERSON_NAME]" at bounding box center [355, 416] width 172 height 27
type input "[STREET_ADDRESS][PERSON_NAME]"
click at [212, 409] on div "Please note that your information is saved on our server as you enter it. Congr…" at bounding box center [644, 68] width 1288 height 1125
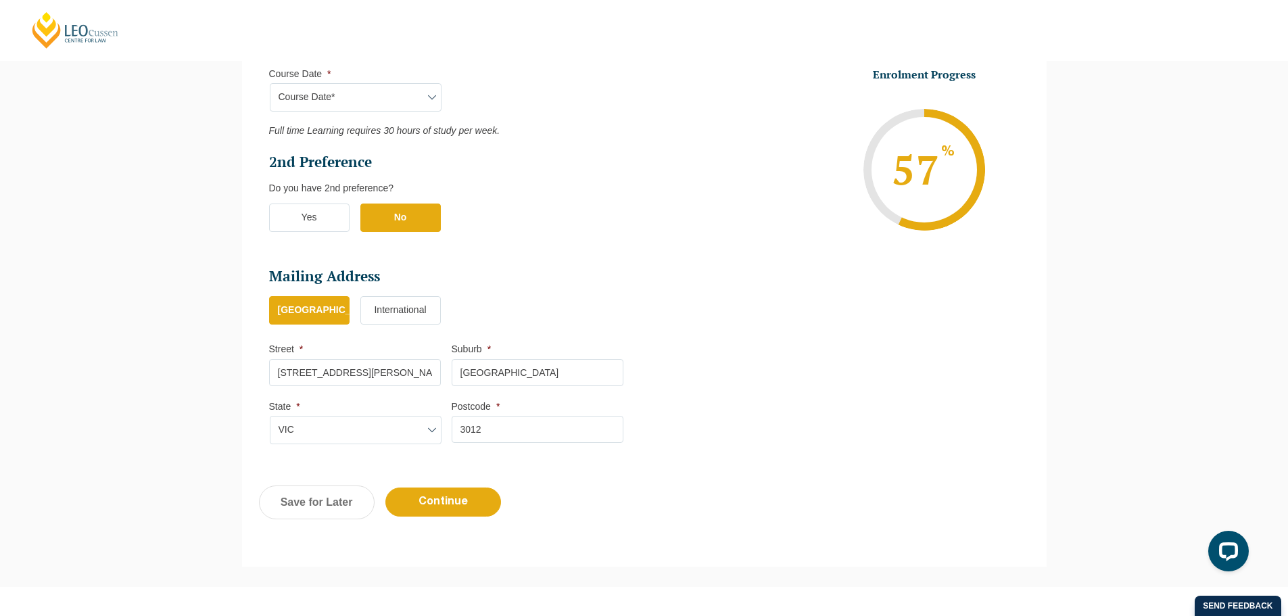
scroll to position [726, 0]
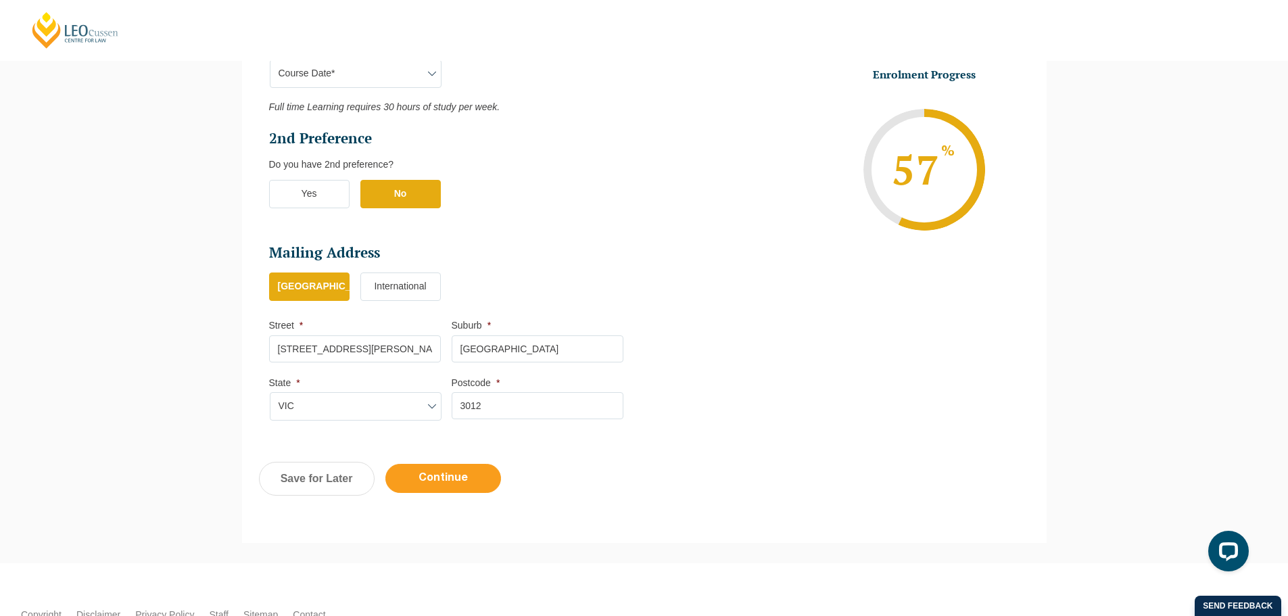
click at [455, 484] on input "Continue" at bounding box center [444, 478] width 116 height 29
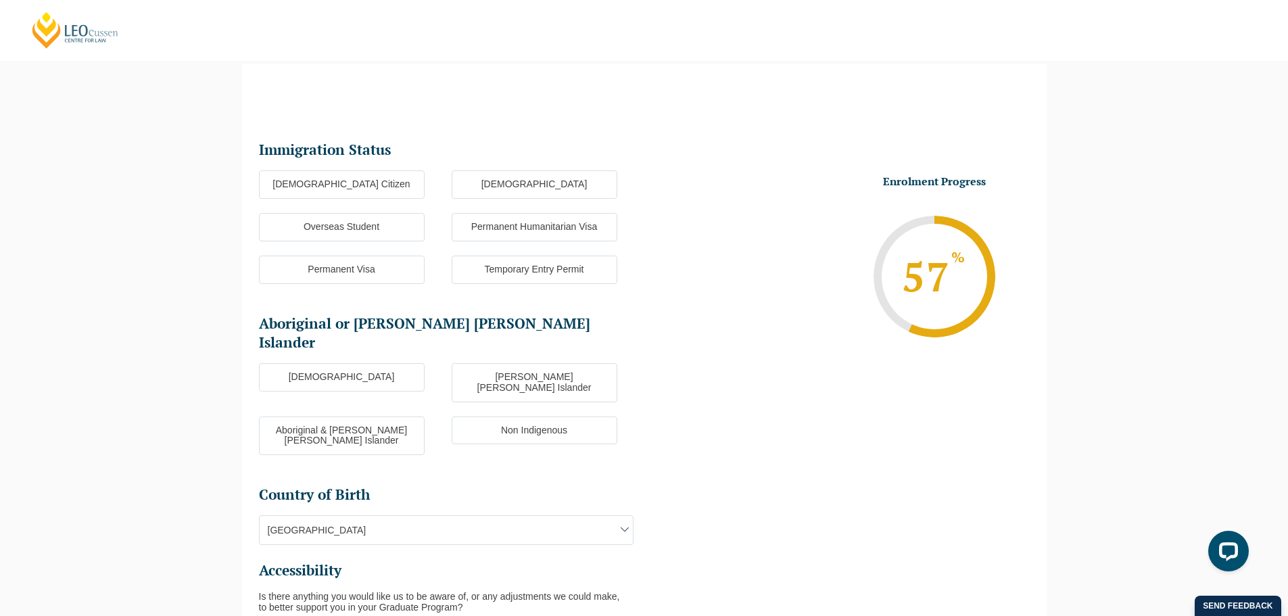
scroll to position [117, 0]
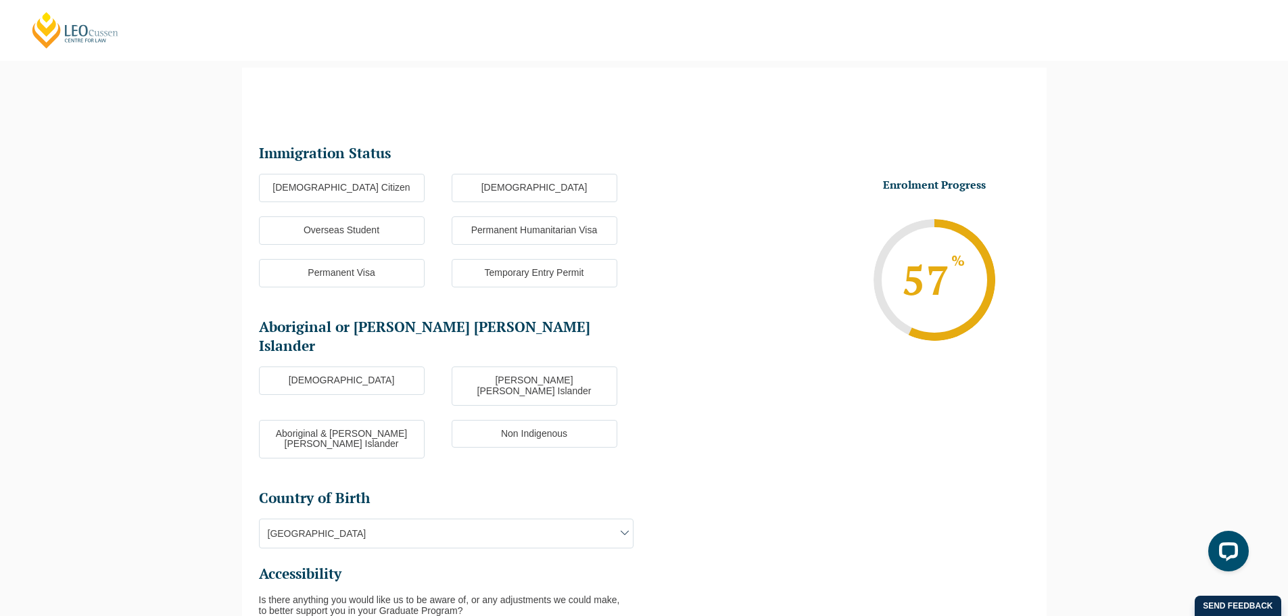
click at [359, 189] on label "[DEMOGRAPHIC_DATA] Citizen" at bounding box center [342, 188] width 166 height 28
click at [0, 0] on input "[DEMOGRAPHIC_DATA] Citizen" at bounding box center [0, 0] width 0 height 0
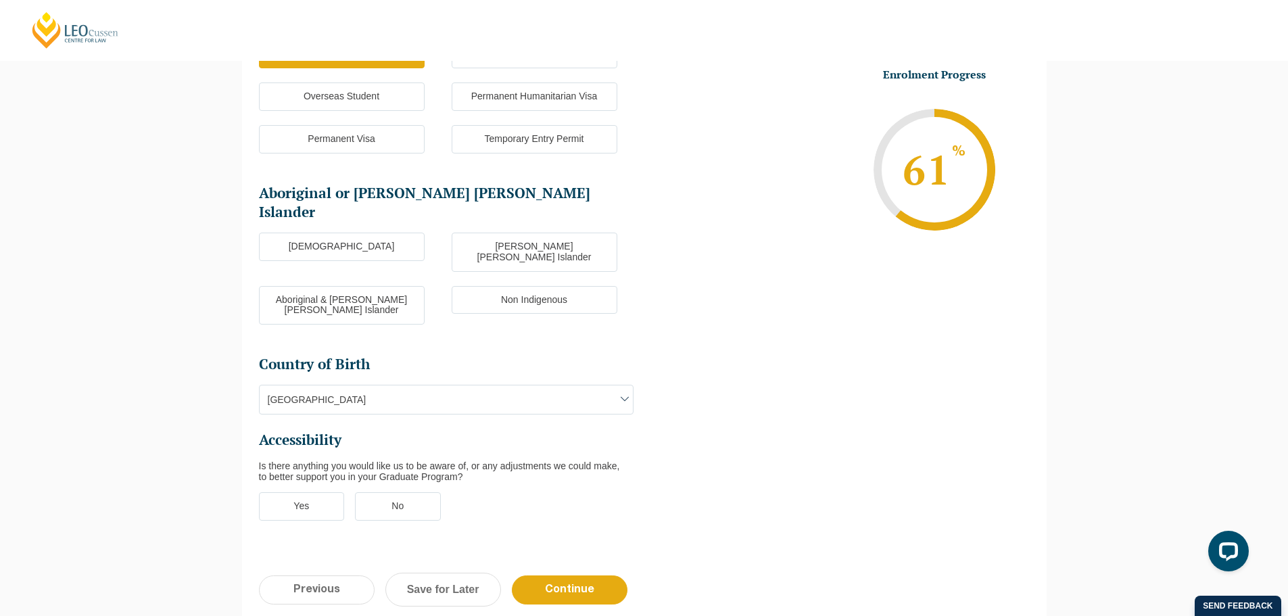
scroll to position [252, 0]
click at [546, 285] on label "Non Indigenous" at bounding box center [535, 299] width 166 height 28
click at [0, 0] on input "Non Indigenous" at bounding box center [0, 0] width 0 height 0
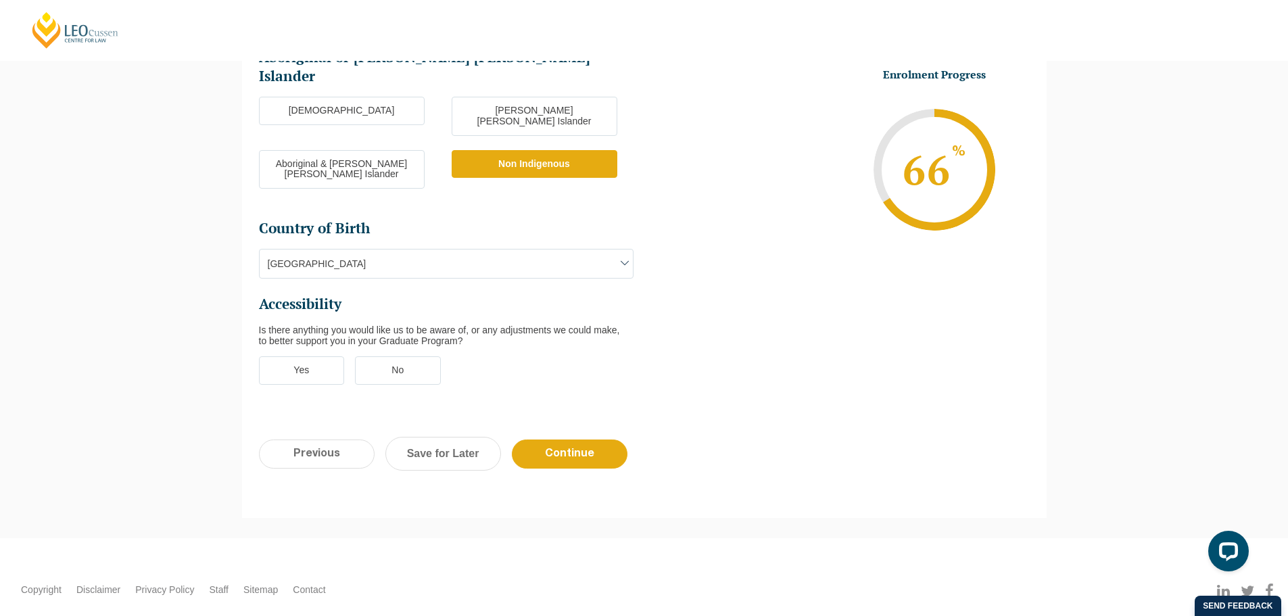
scroll to position [388, 0]
click at [392, 356] on label "No" at bounding box center [398, 370] width 86 height 28
click at [0, 0] on input "No" at bounding box center [0, 0] width 0 height 0
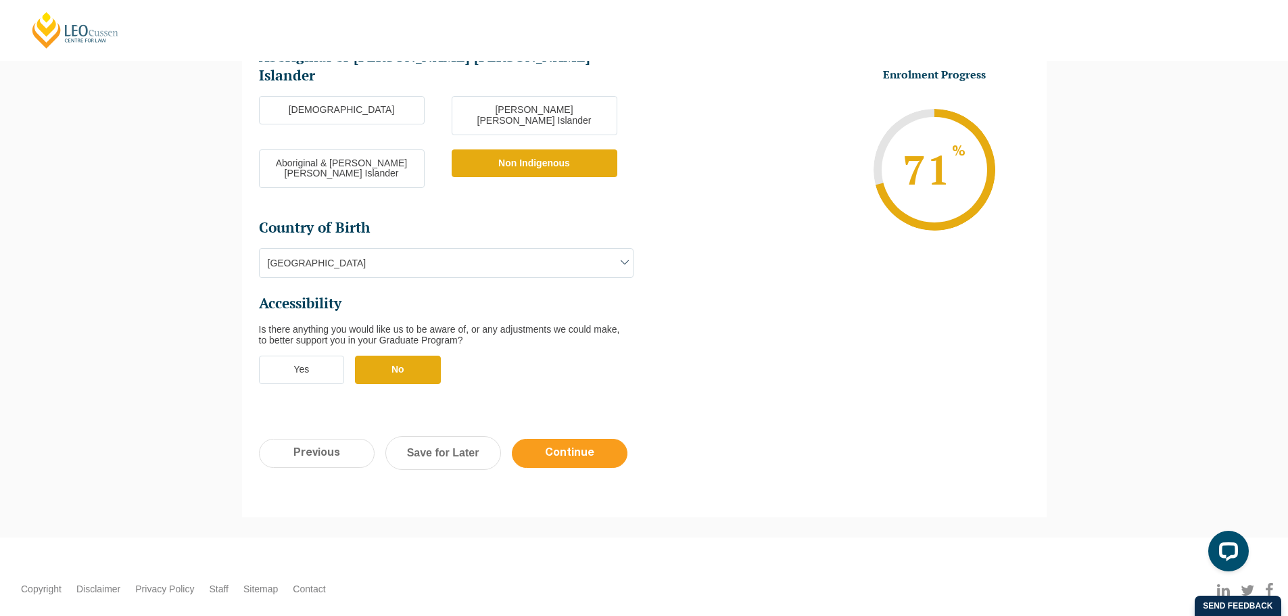
click at [563, 439] on input "Continue" at bounding box center [570, 453] width 116 height 29
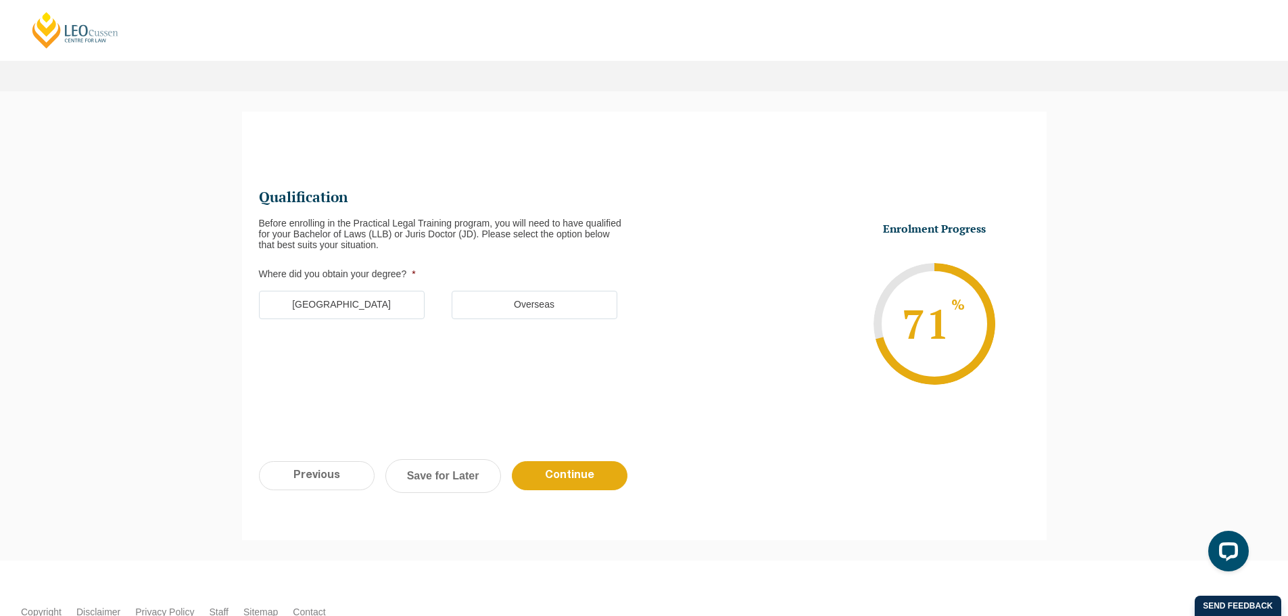
scroll to position [49, 0]
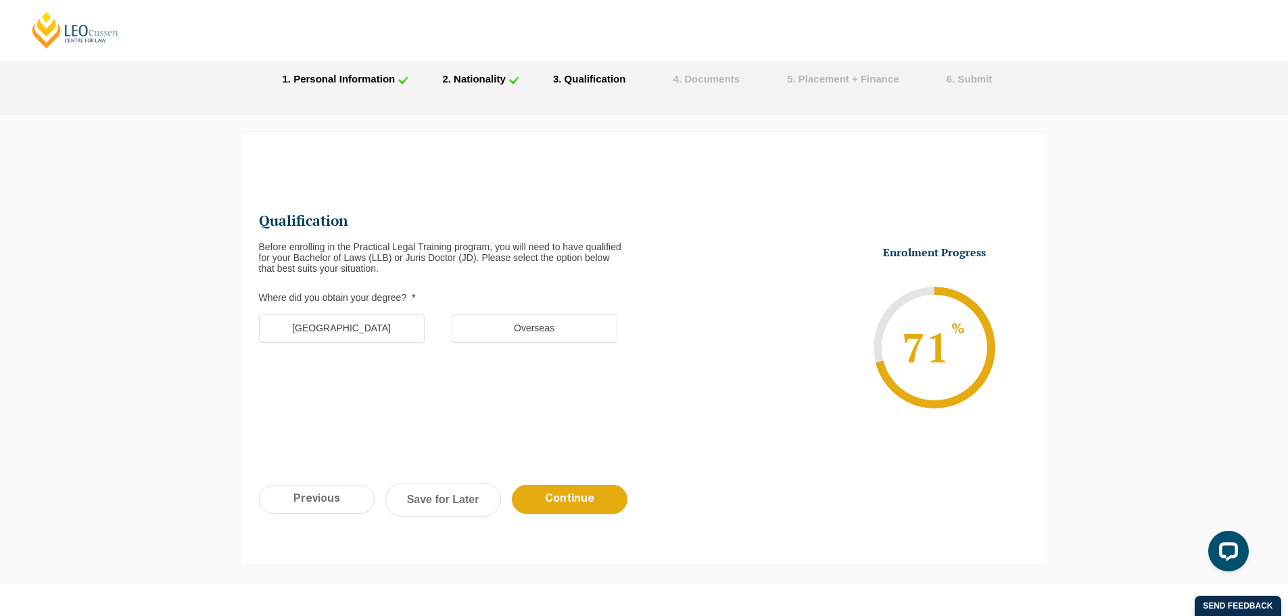
click at [334, 340] on label "[GEOGRAPHIC_DATA]" at bounding box center [342, 328] width 166 height 28
click at [0, 0] on input "[GEOGRAPHIC_DATA]" at bounding box center [0, 0] width 0 height 0
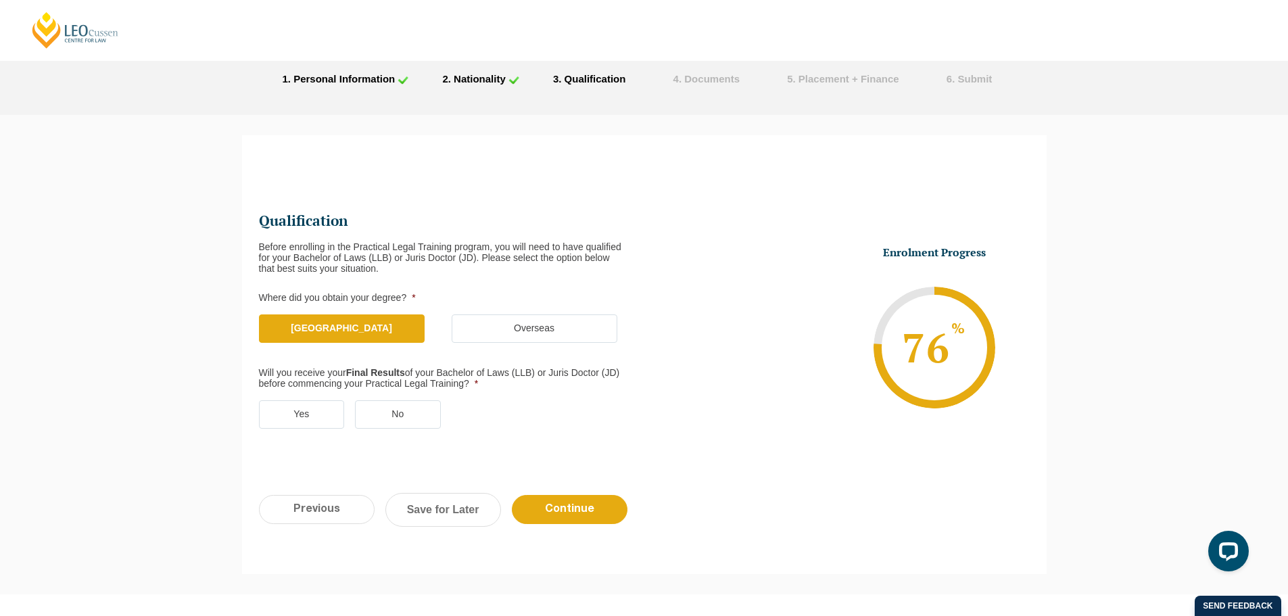
click at [400, 408] on label "No" at bounding box center [398, 414] width 86 height 28
click at [0, 0] on input "No" at bounding box center [0, 0] width 0 height 0
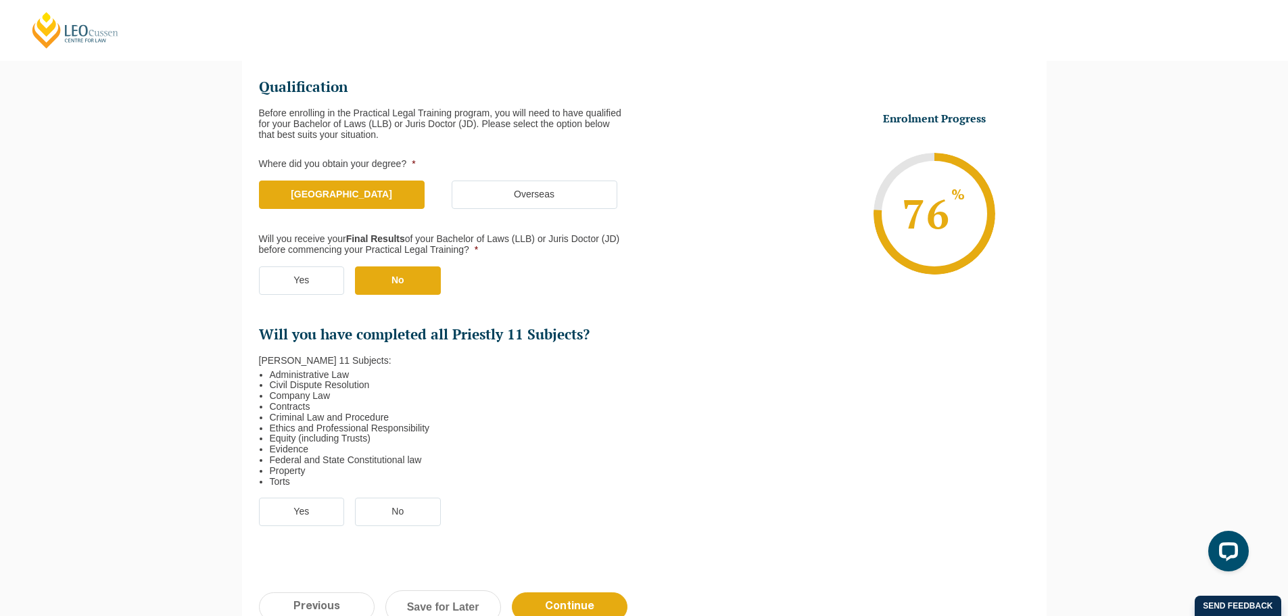
scroll to position [185, 0]
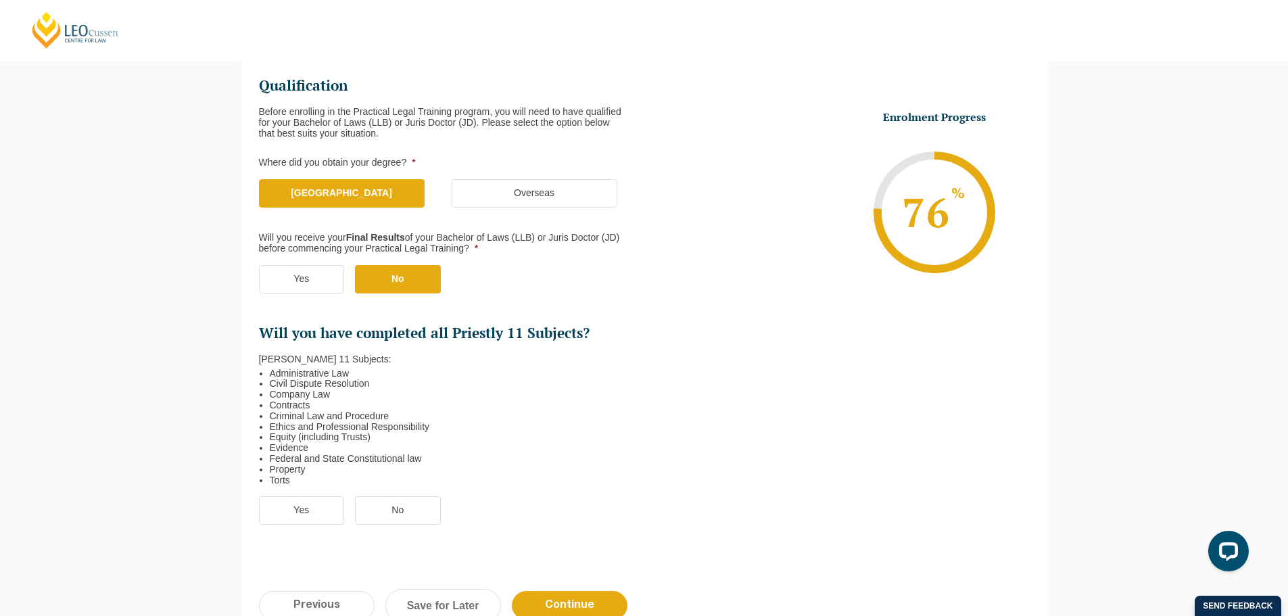
click at [289, 511] on label "Yes" at bounding box center [302, 510] width 86 height 28
click at [0, 0] on input "Yes" at bounding box center [0, 0] width 0 height 0
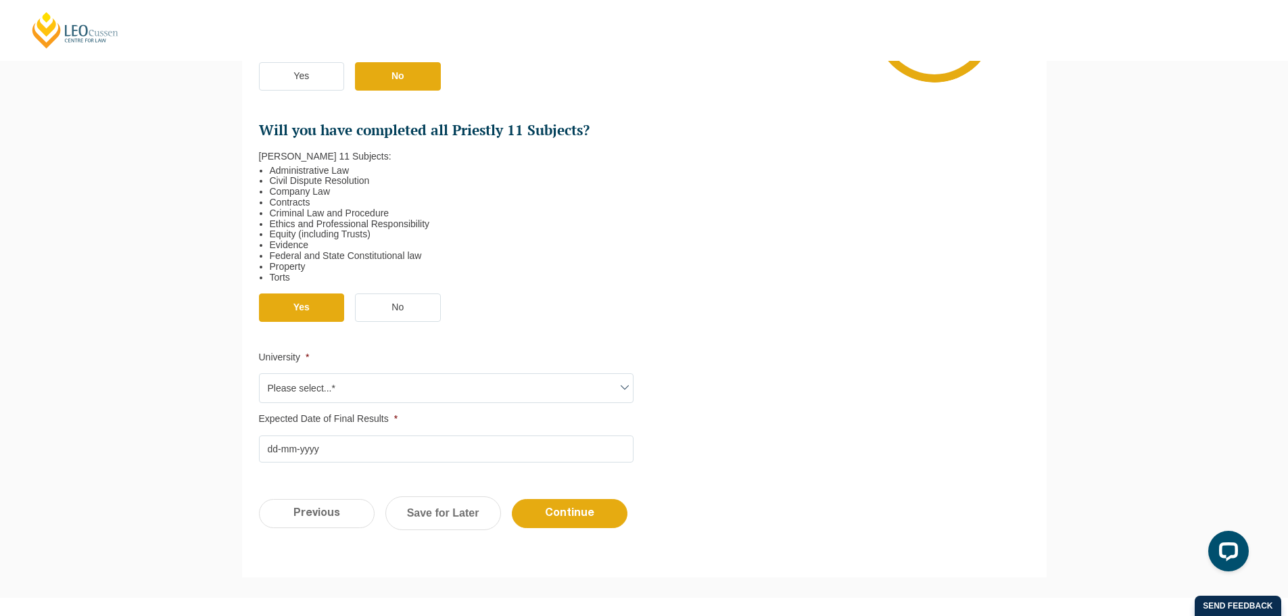
scroll to position [455, 0]
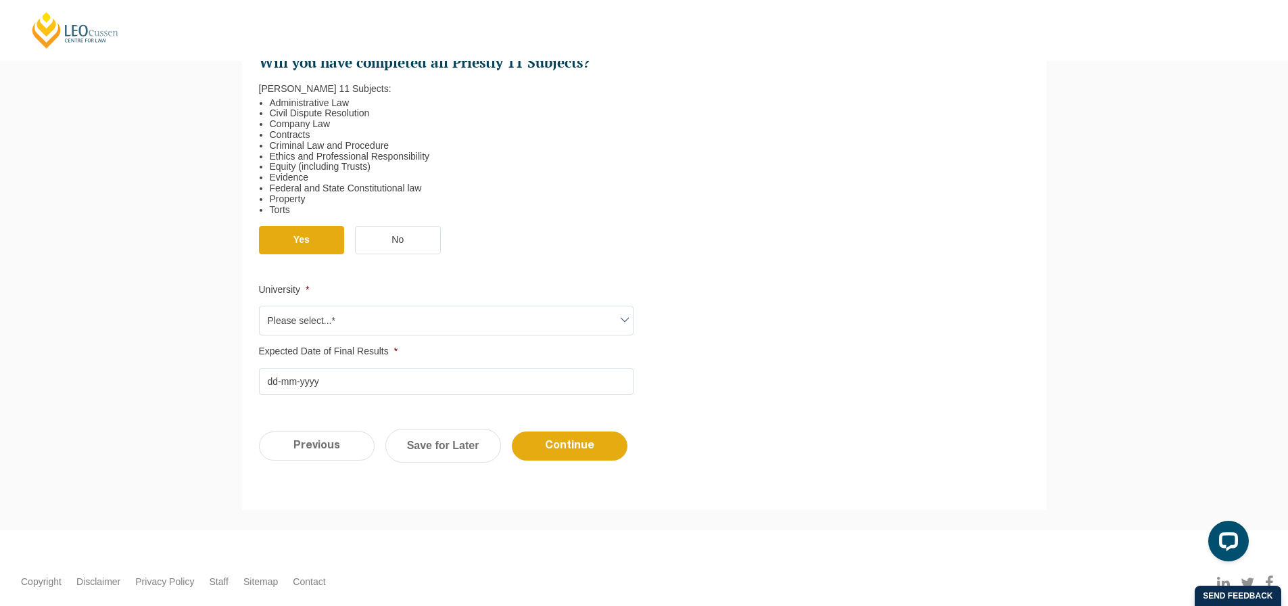
click at [351, 321] on span "Please select...*" at bounding box center [446, 320] width 373 height 28
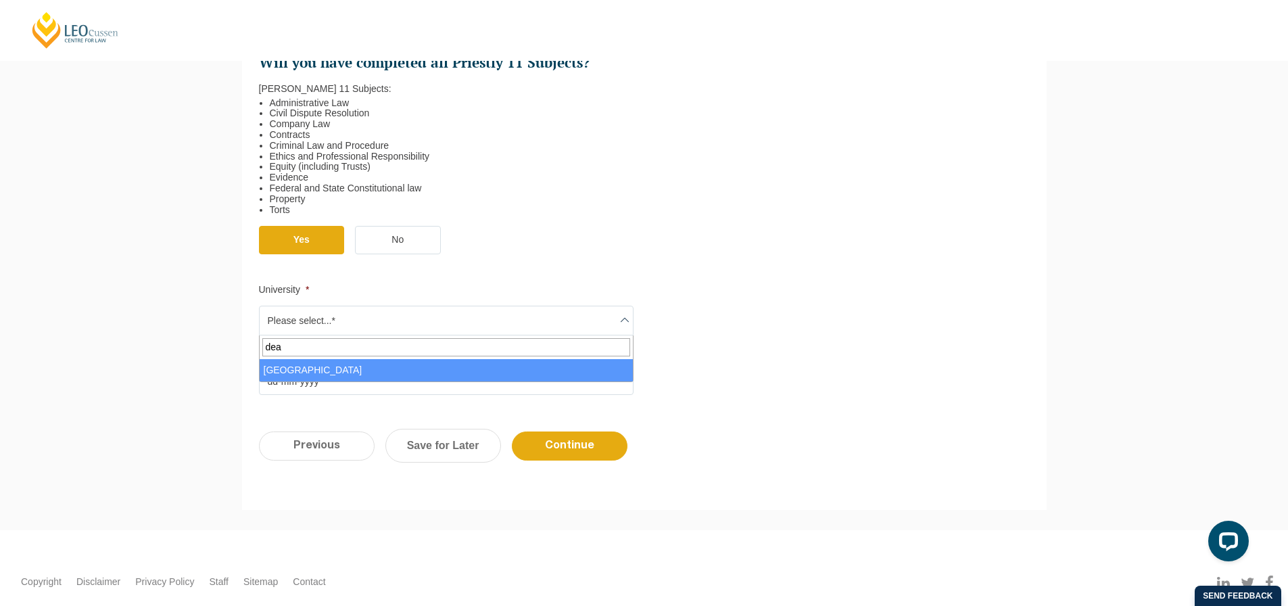
type input "dea"
select select "[GEOGRAPHIC_DATA]"
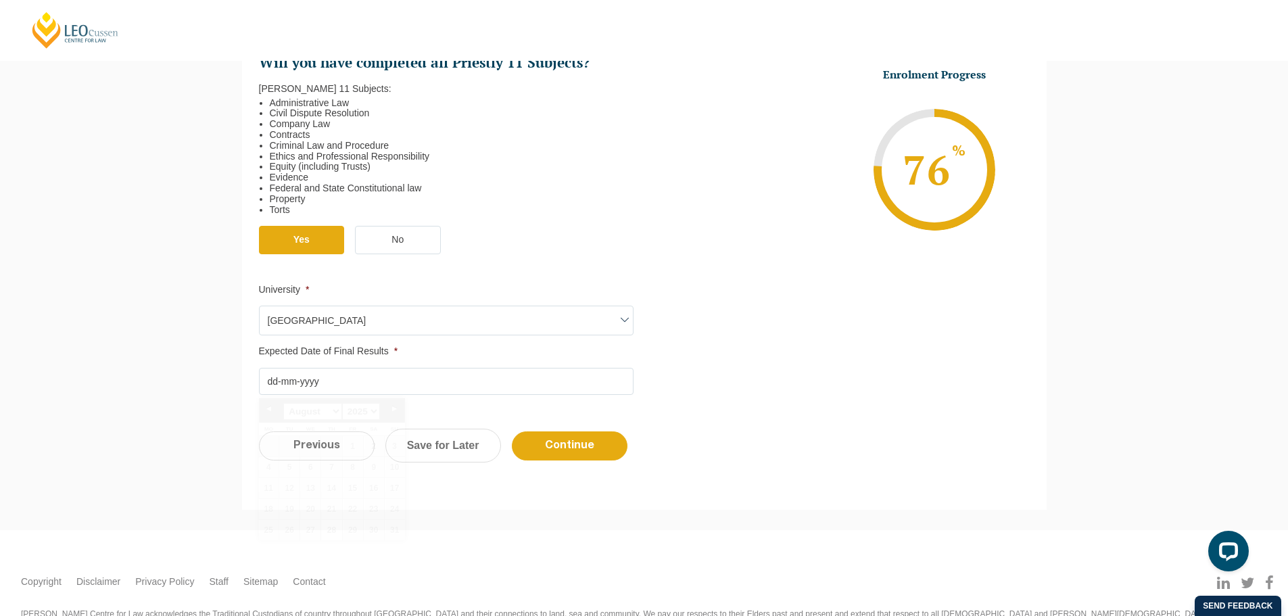
click at [268, 383] on input "Expected Date of Final Results *" at bounding box center [446, 381] width 375 height 27
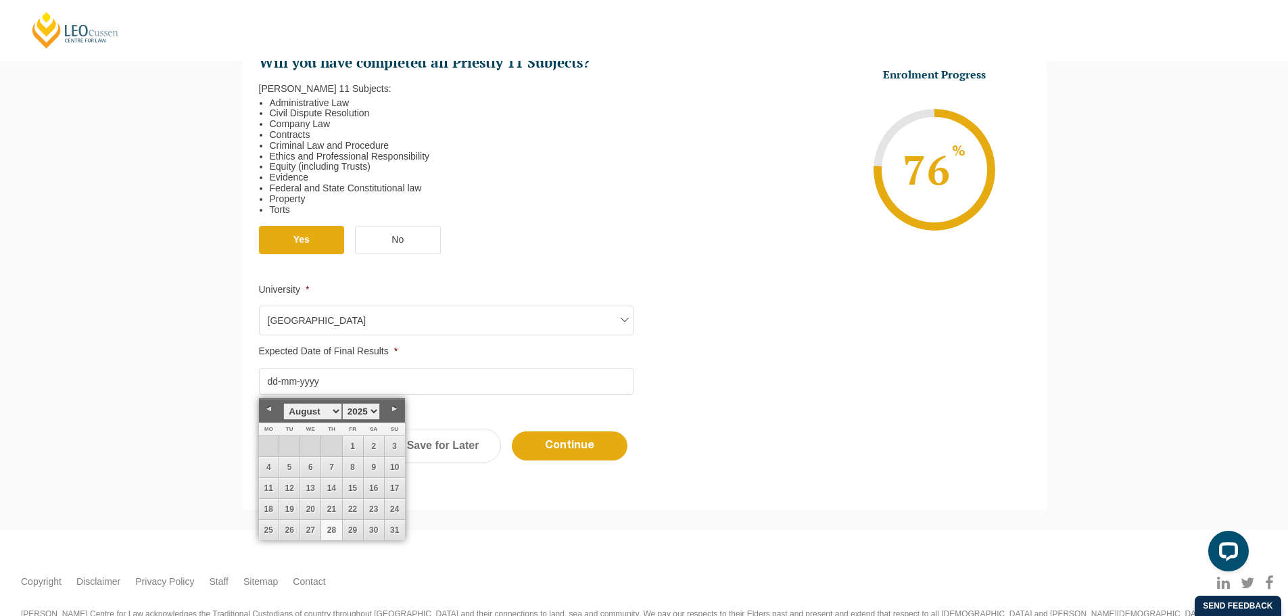
click at [331, 415] on select "January February March April May June July August September October November De…" at bounding box center [312, 411] width 58 height 17
click at [351, 530] on link "31" at bounding box center [353, 530] width 20 height 20
type input "[DATE]"
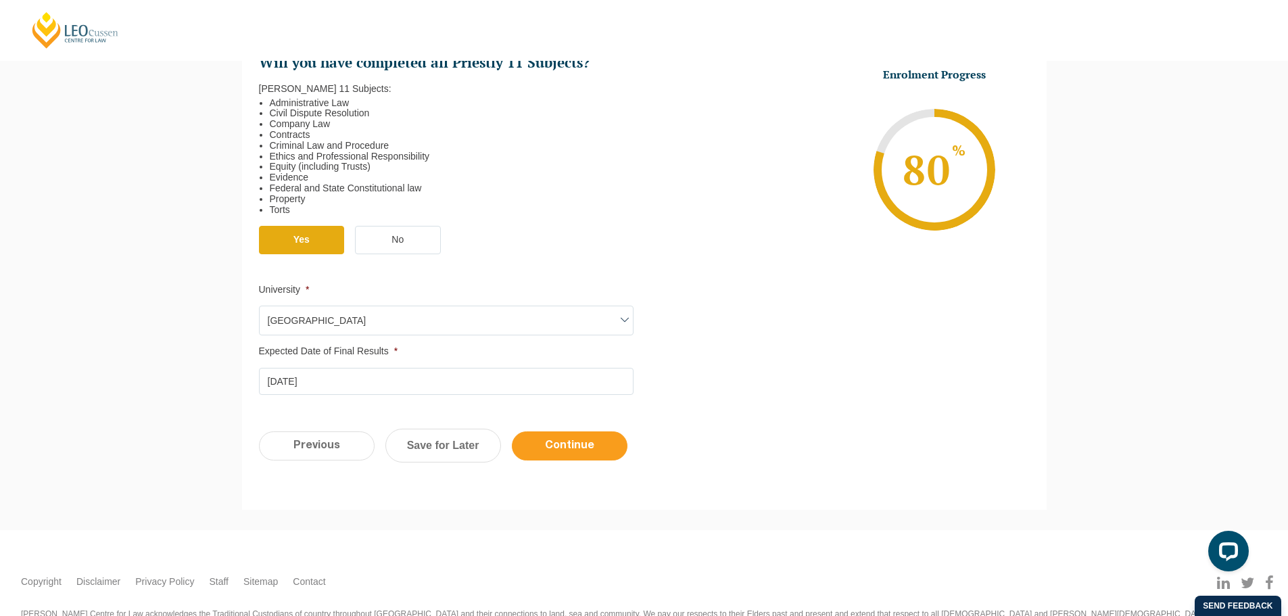
click at [580, 446] on input "Continue" at bounding box center [570, 445] width 116 height 29
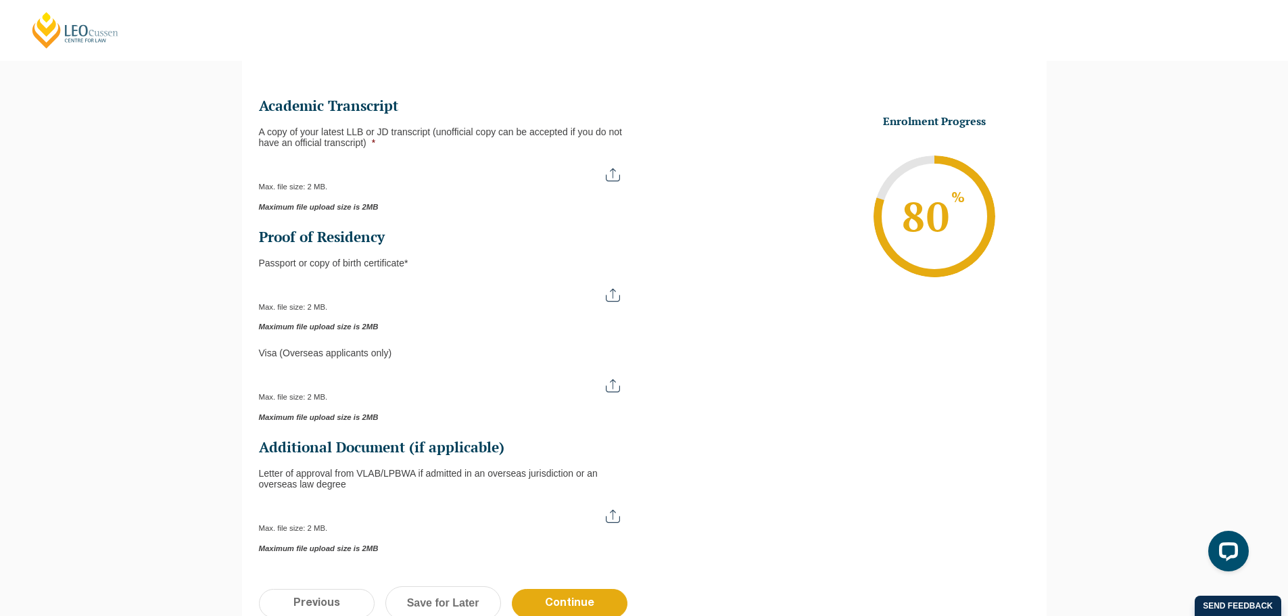
scroll to position [271, 0]
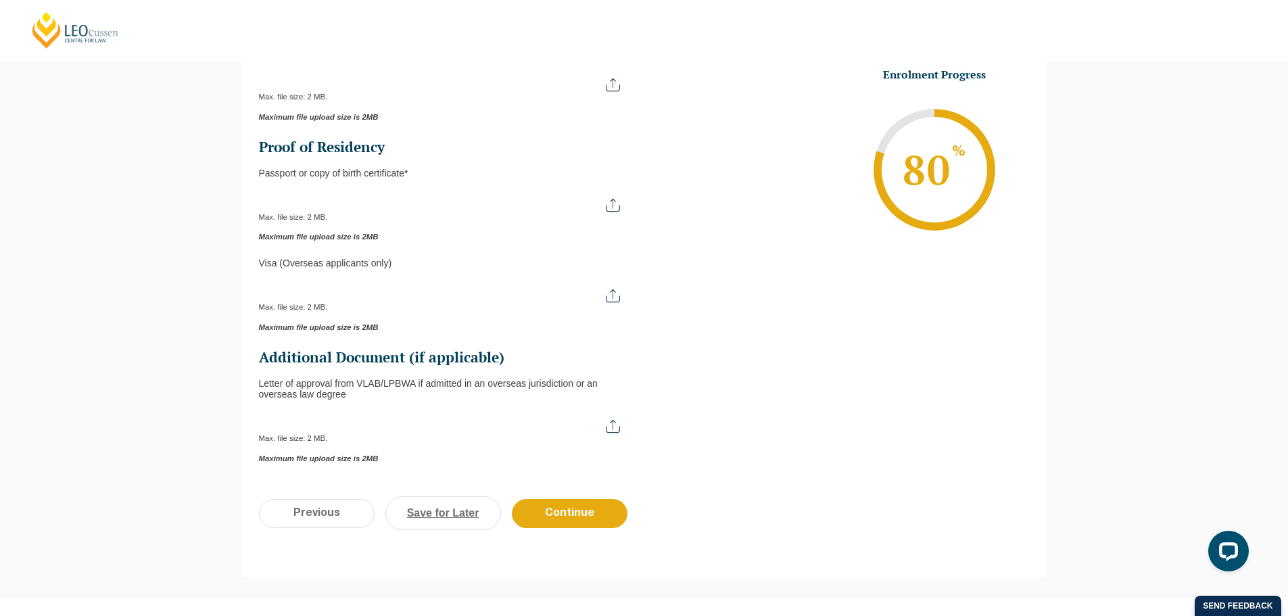
click at [437, 514] on link "Save for Later" at bounding box center [444, 513] width 116 height 34
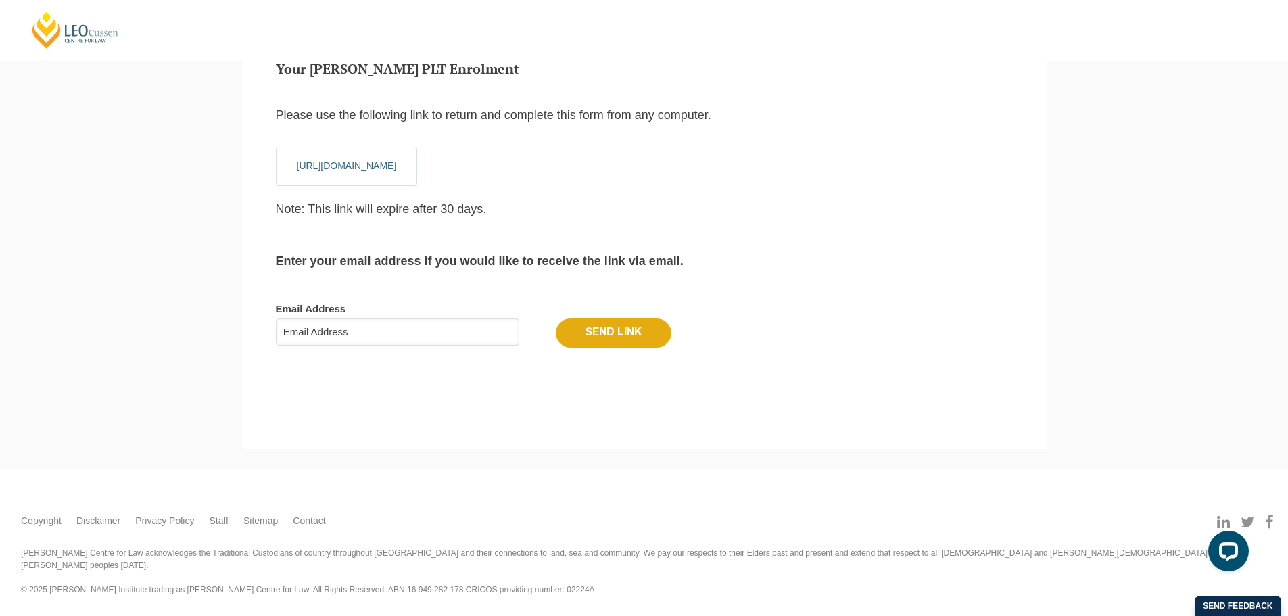
scroll to position [45, 0]
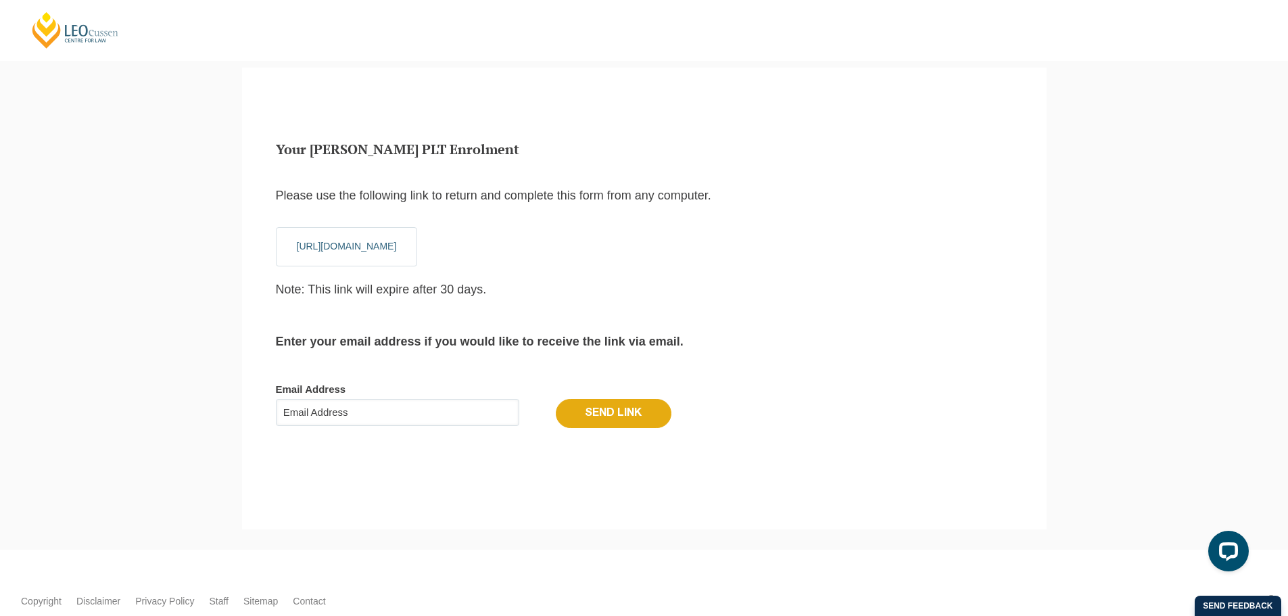
click at [350, 414] on input "Email Address" at bounding box center [397, 412] width 243 height 27
type input "[EMAIL_ADDRESS][DOMAIN_NAME]"
click at [651, 416] on input "Send Link" at bounding box center [614, 413] width 116 height 28
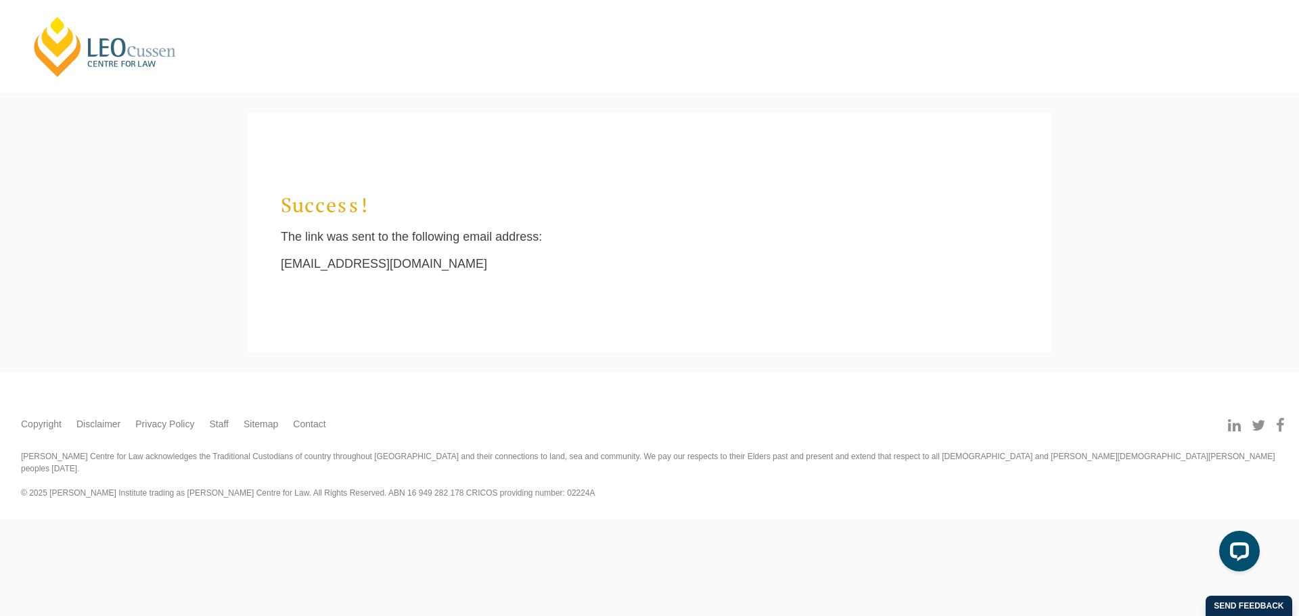
scroll to position [13, 5]
